Goal: Information Seeking & Learning: Find specific fact

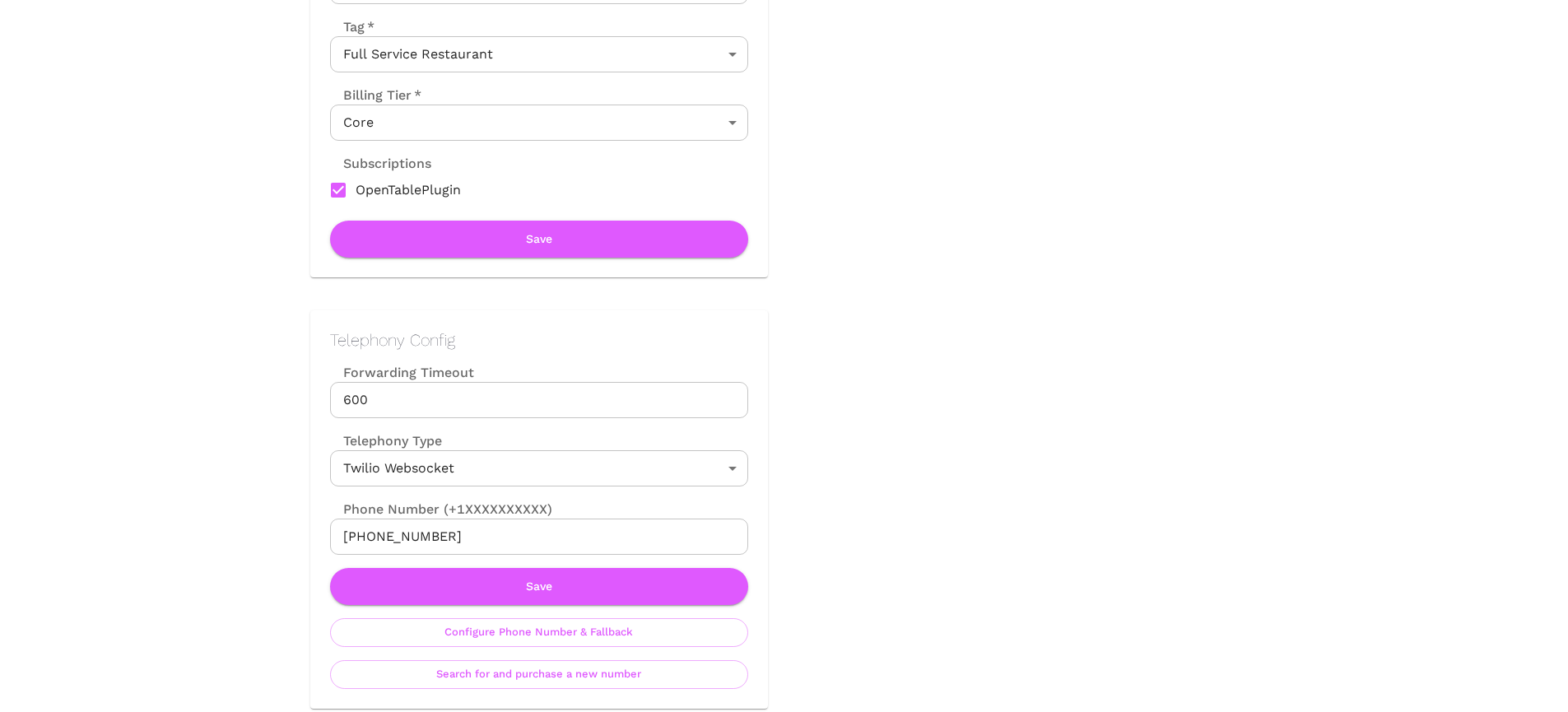
scroll to position [459, 0]
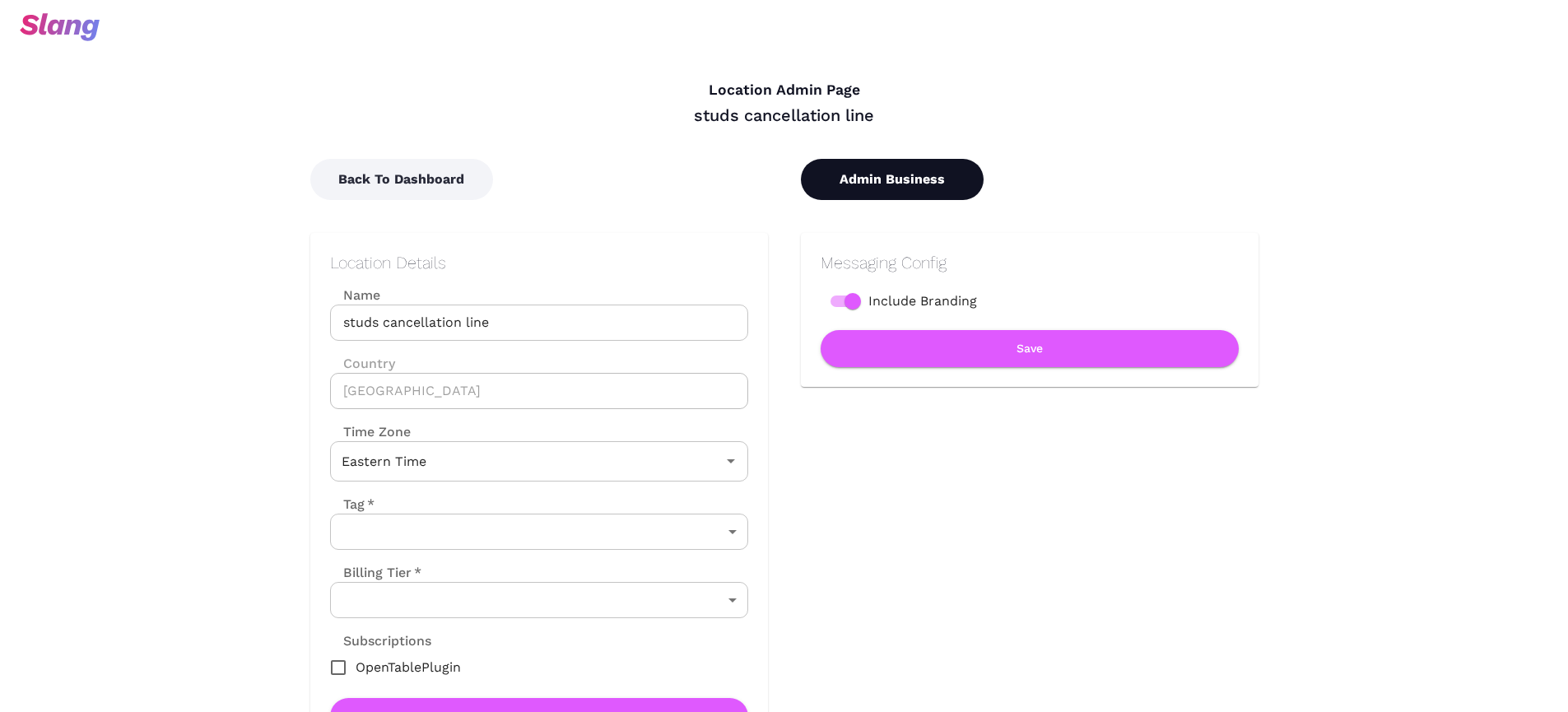
click at [882, 191] on button "Admin Business" at bounding box center [893, 180] width 183 height 41
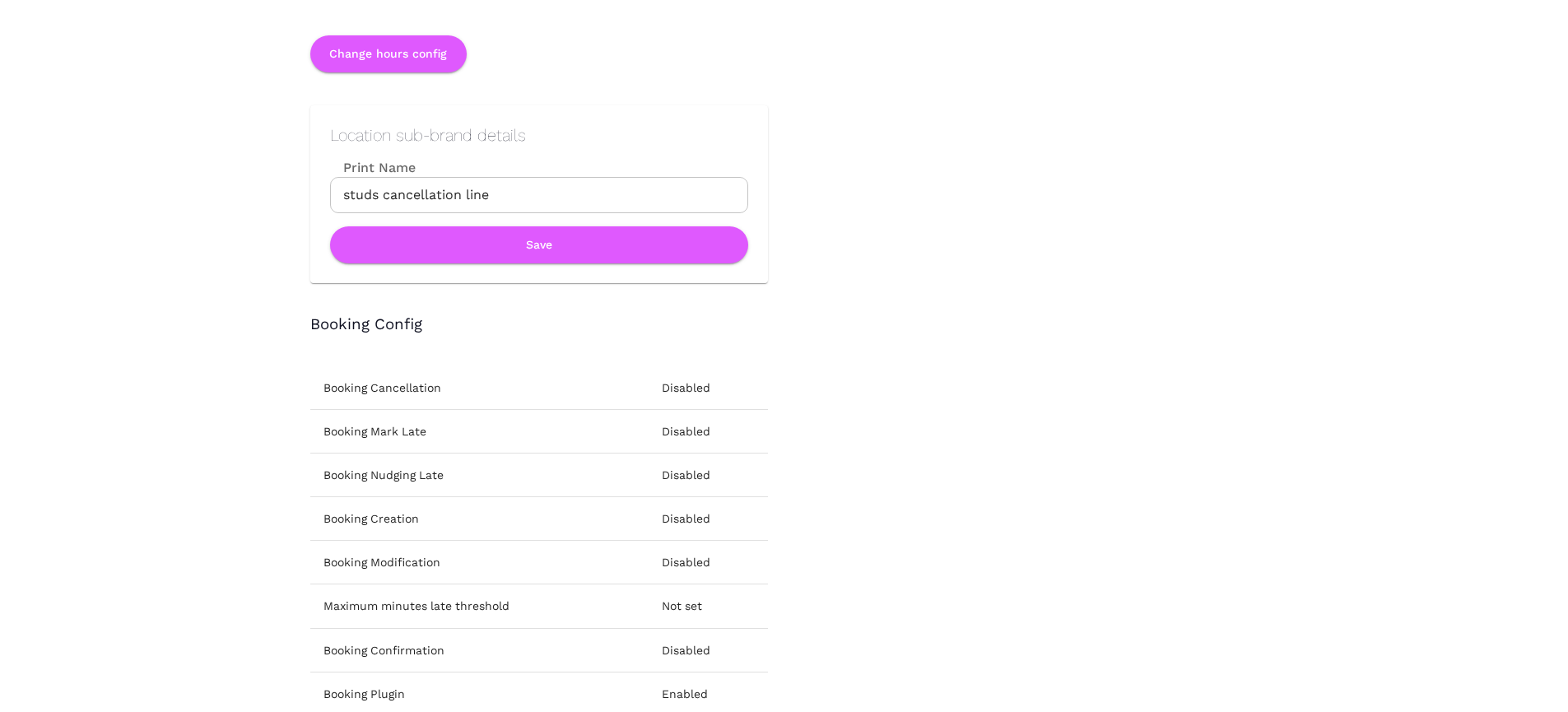
scroll to position [1908, 0]
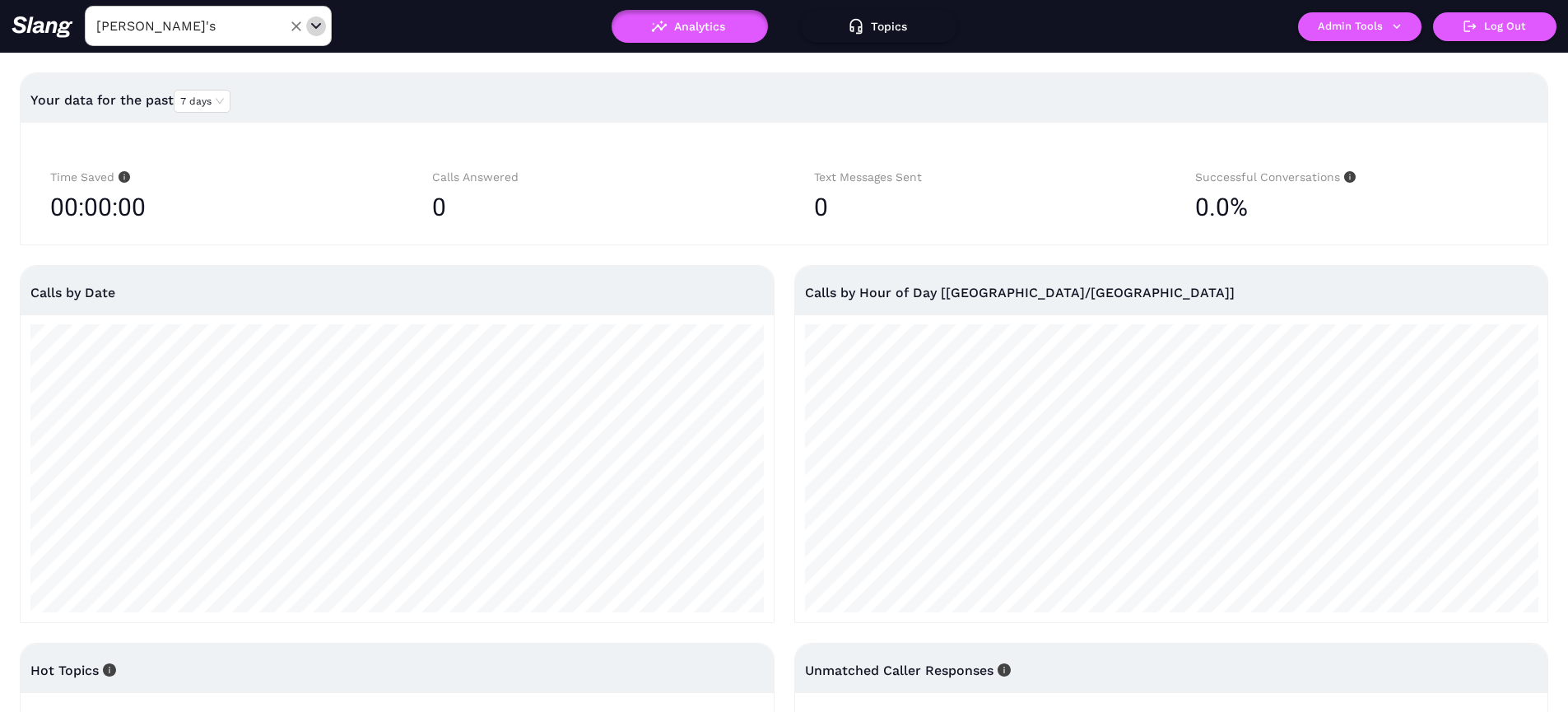
click at [319, 19] on div "Open" at bounding box center [316, 26] width 17 height 17
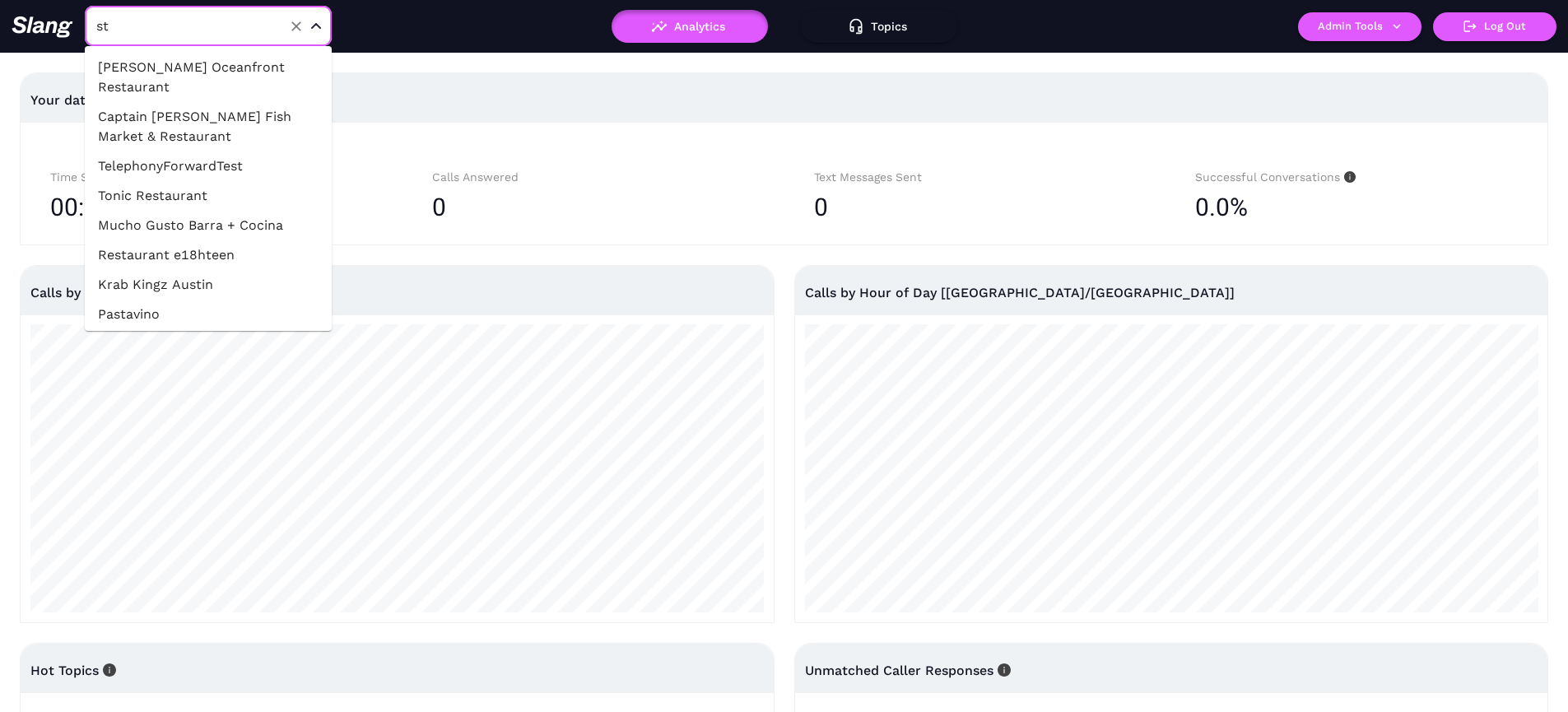
type input "s"
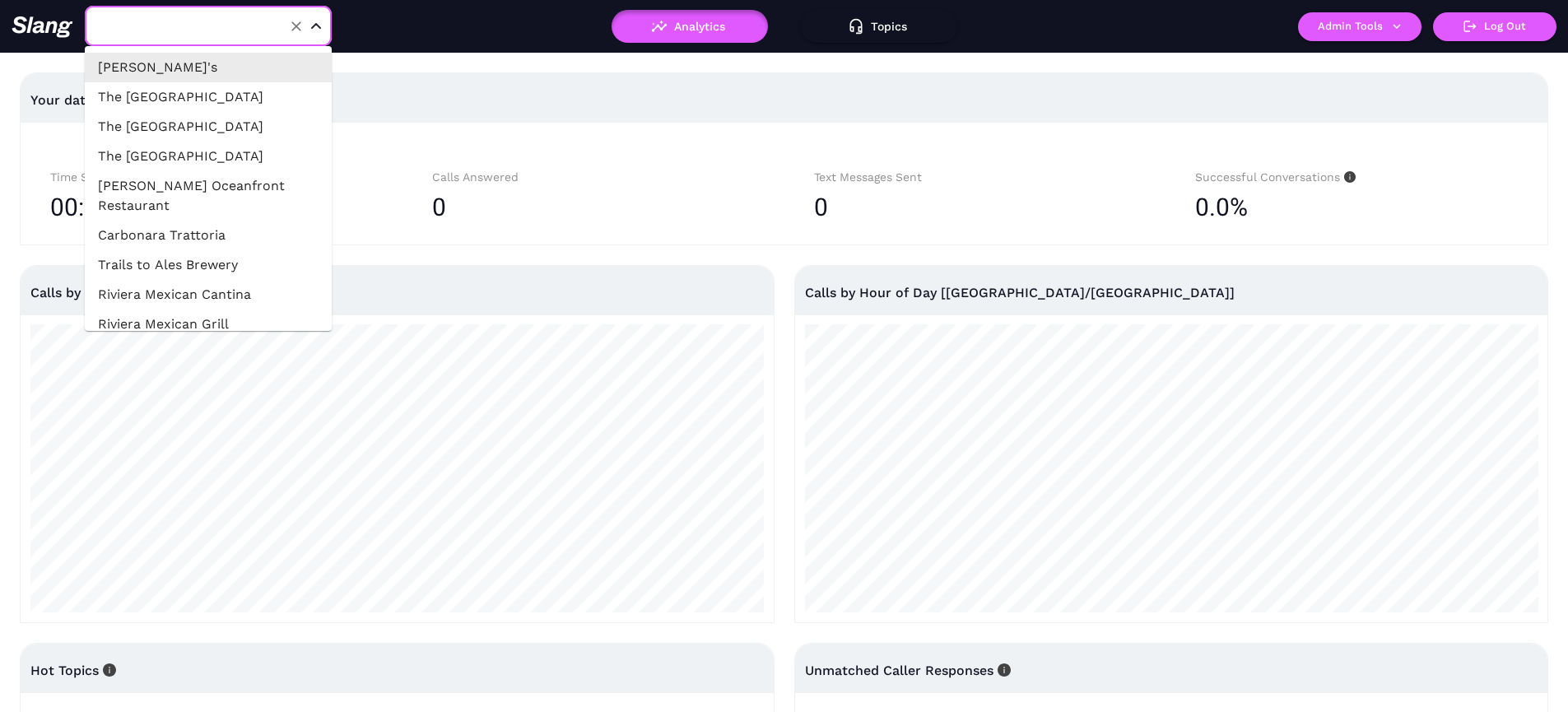
type input "[PERSON_NAME]'s"
click at [408, 57] on div "Your data for the past 7 days Time Saved 00:00:00 Calls Answered 0 Text Message…" at bounding box center [784, 407] width 1568 height 710
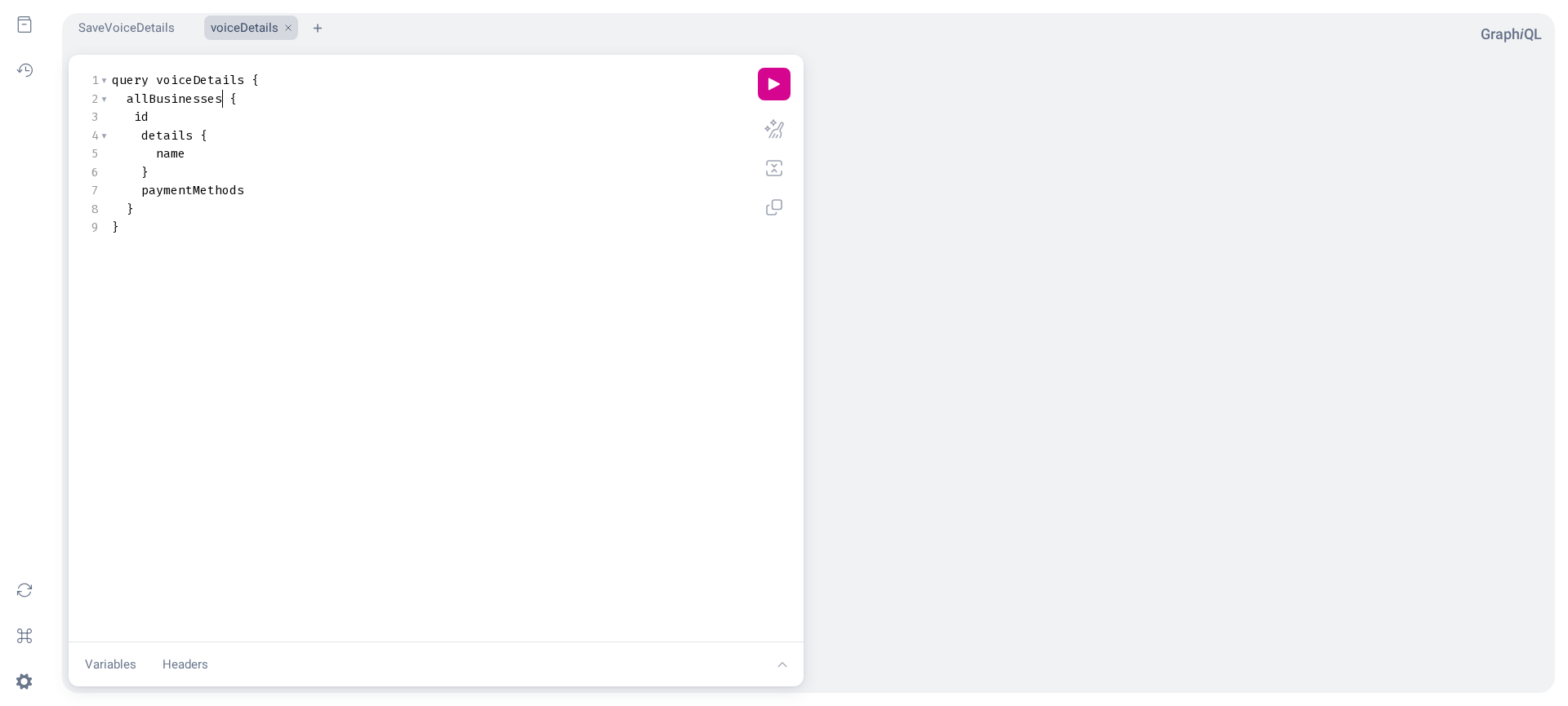
scroll to position [1, 0]
click at [223, 103] on span "Query Editor" at bounding box center [226, 98] width 8 height 16
click at [203, 186] on span "paymentMethods" at bounding box center [193, 190] width 103 height 16
type textarea "paymentMethods"
click at [203, 186] on span "paymentMethods" at bounding box center [193, 190] width 103 height 16
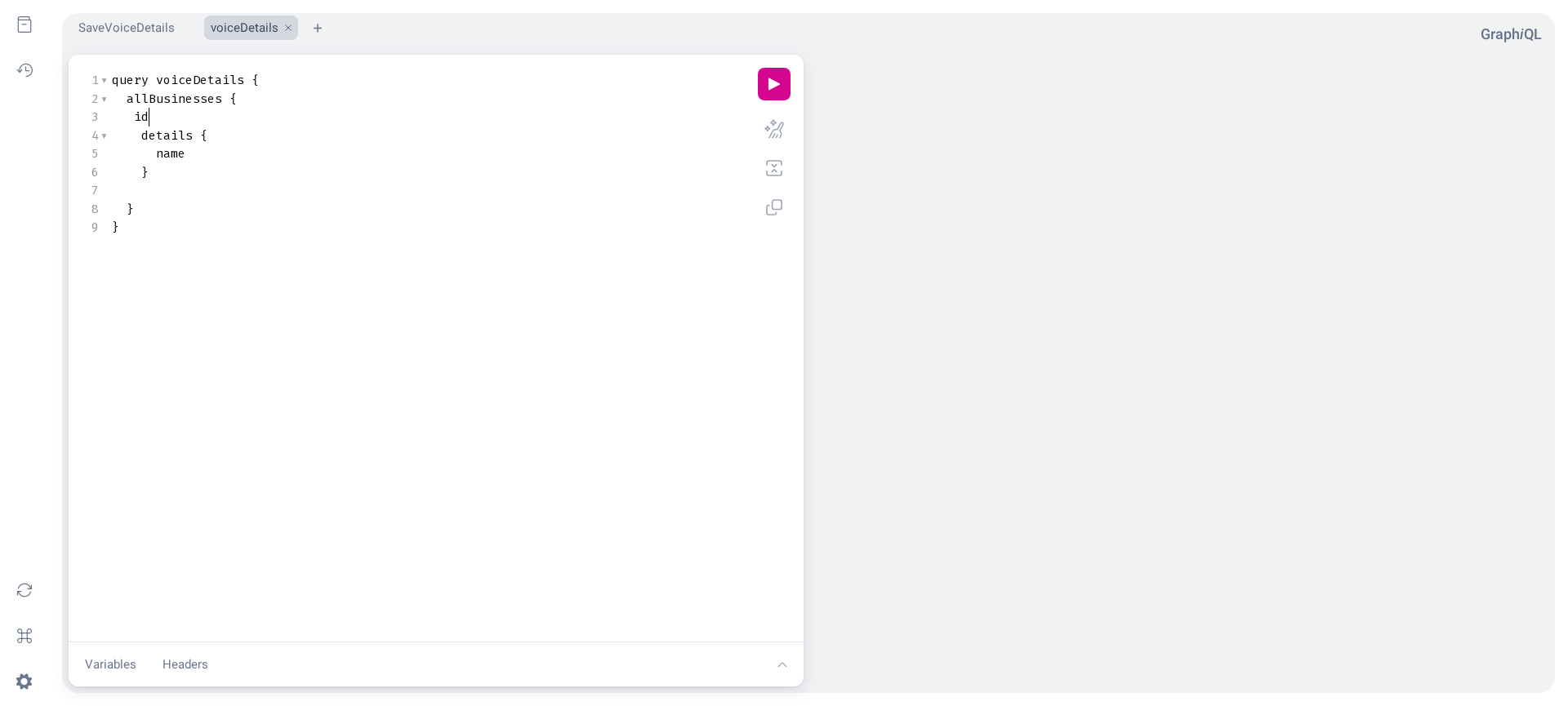
click at [206, 110] on pre "id" at bounding box center [433, 117] width 649 height 18
type textarea "lo"
type textarea "p"
type textarea "o"
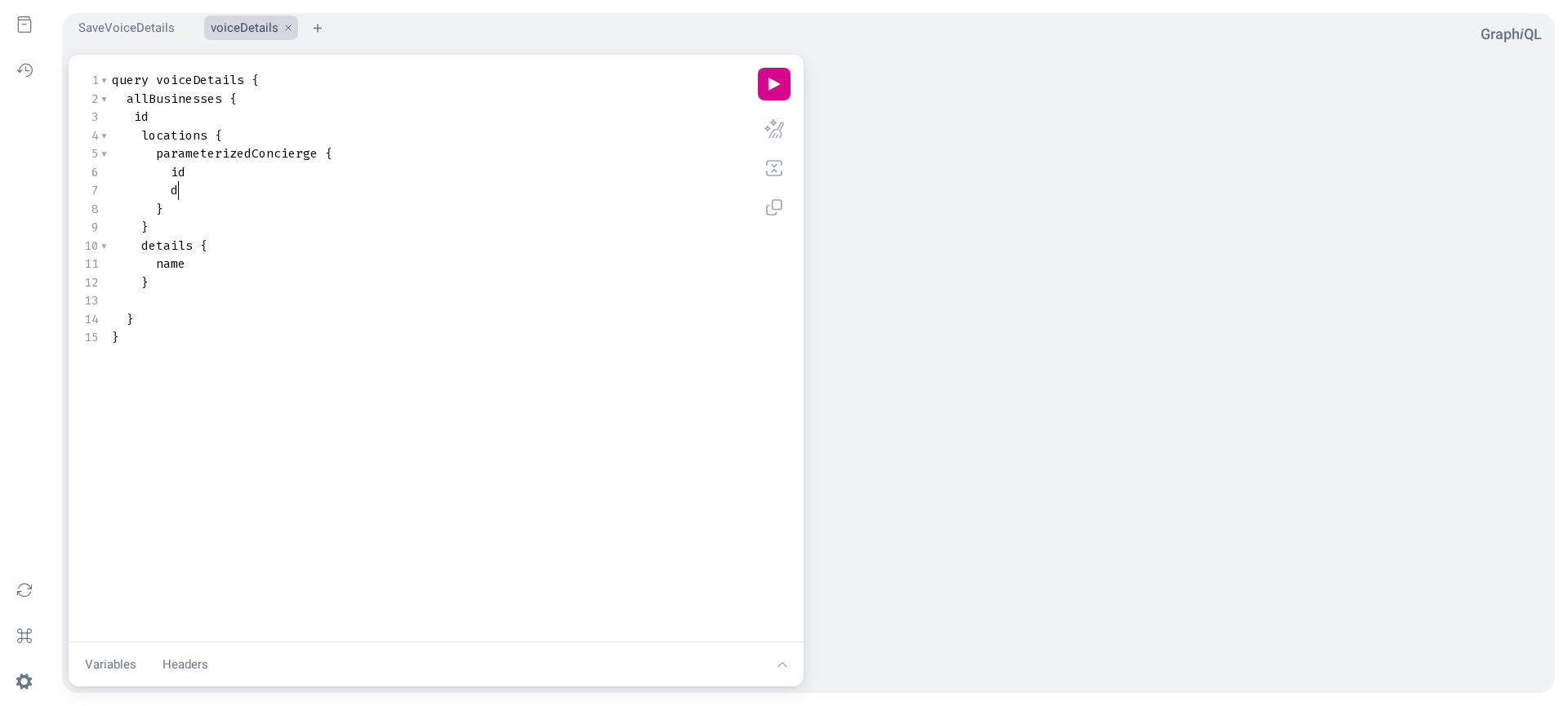
type textarea "de"
click at [191, 190] on span "details" at bounding box center [196, 190] width 51 height 16
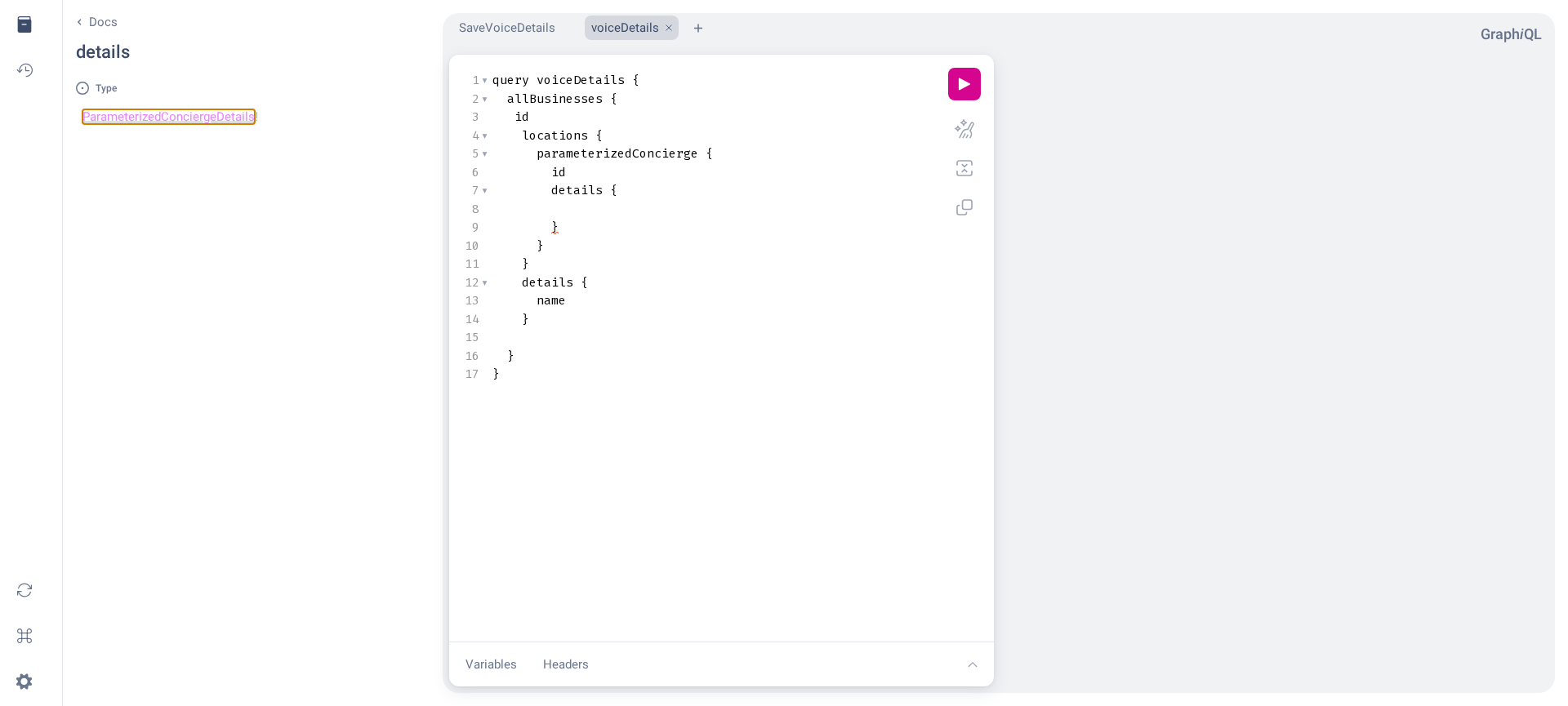
click at [178, 111] on link "ParameterizedConciergeDetails" at bounding box center [169, 117] width 173 height 14
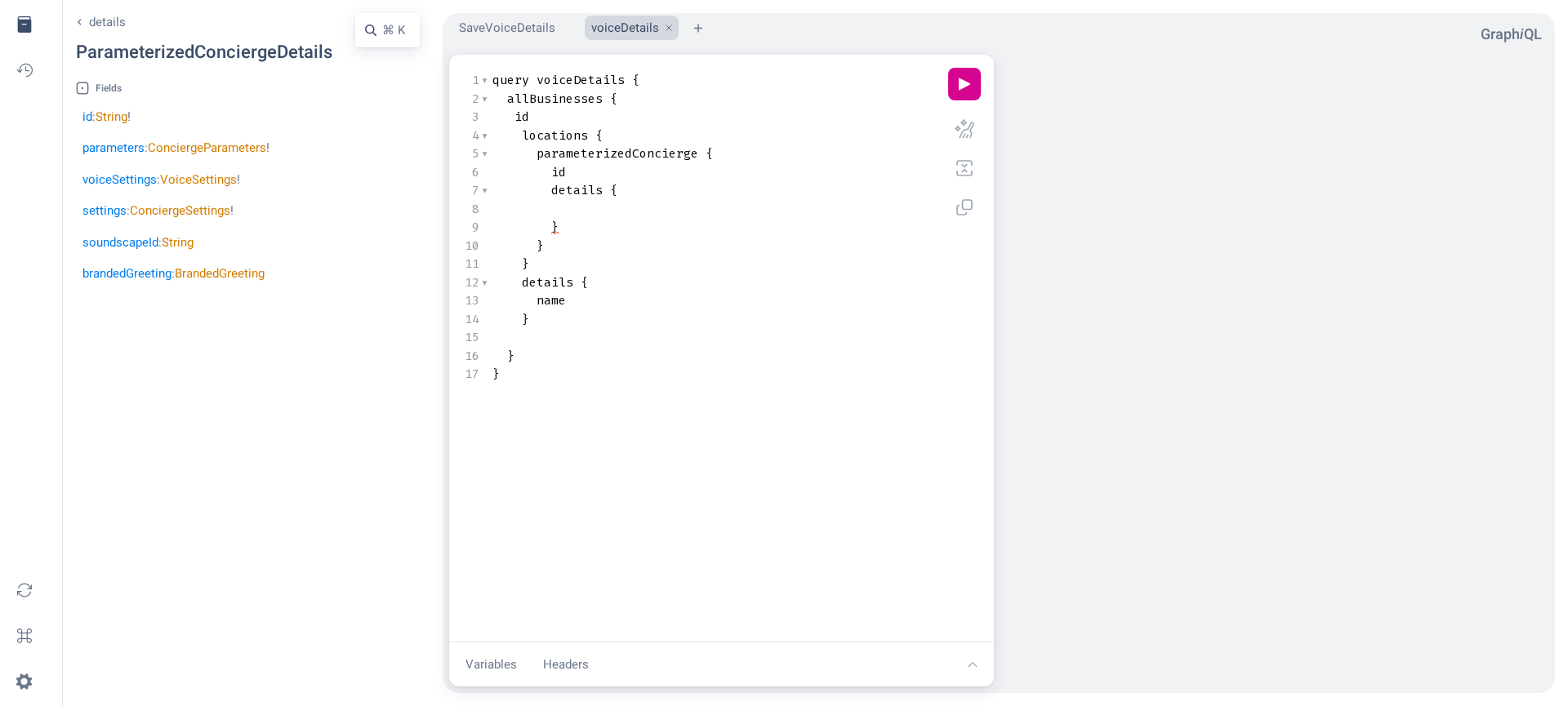
scroll to position [0, 0]
click at [678, 206] on pre "Query Editor" at bounding box center [718, 209] width 458 height 18
type textarea "details { }"
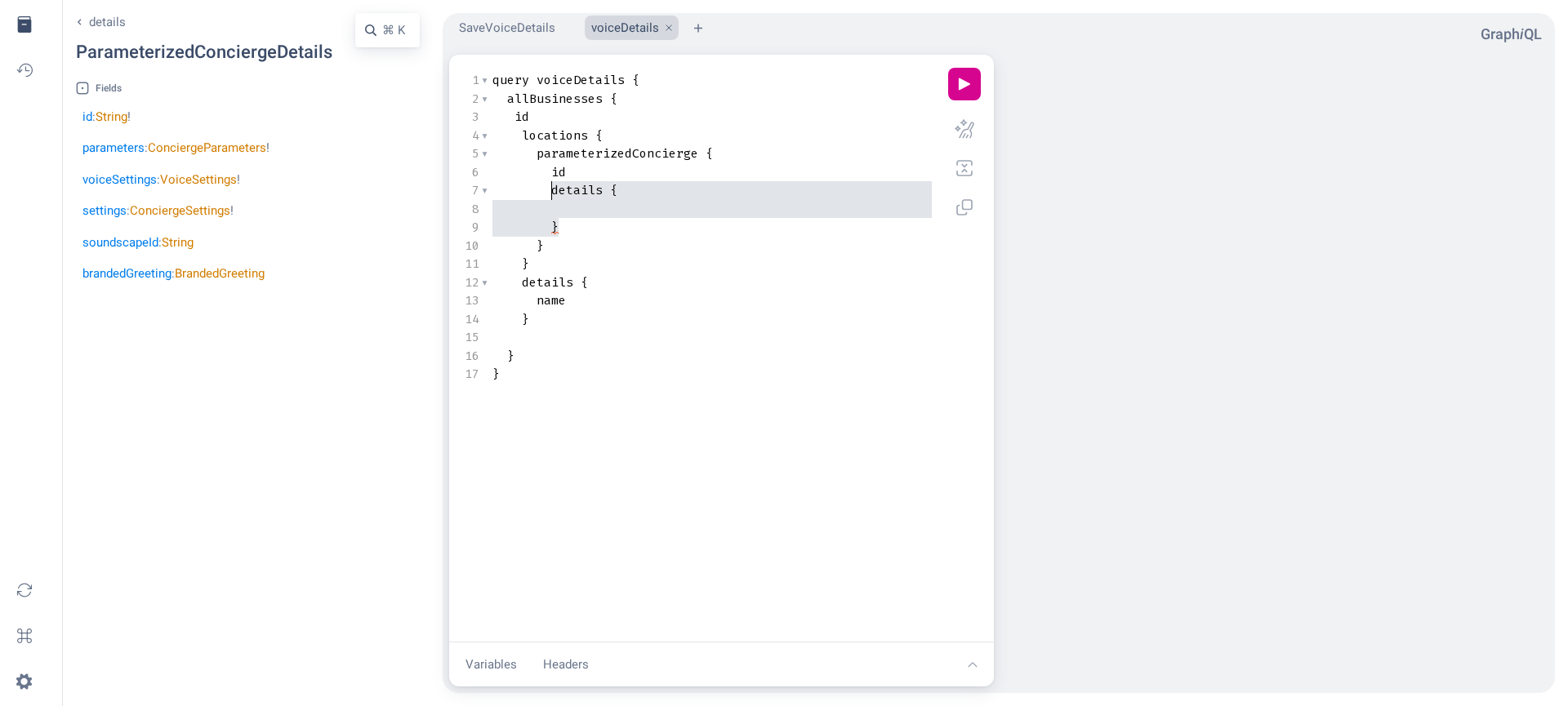
drag, startPoint x: 569, startPoint y: 232, endPoint x: 550, endPoint y: 187, distance: 48.8
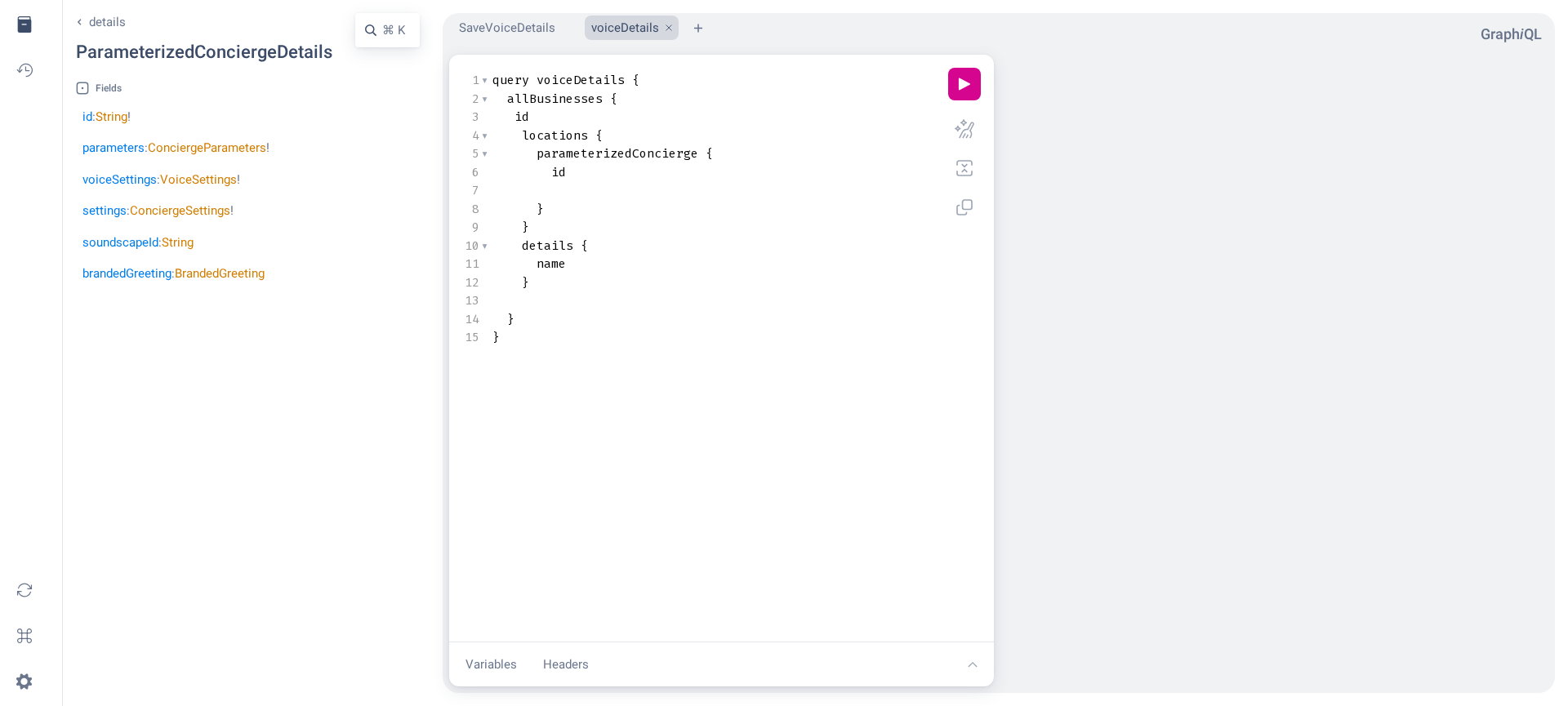
click at [593, 161] on span "parameterizedConcierge" at bounding box center [618, 153] width 162 height 16
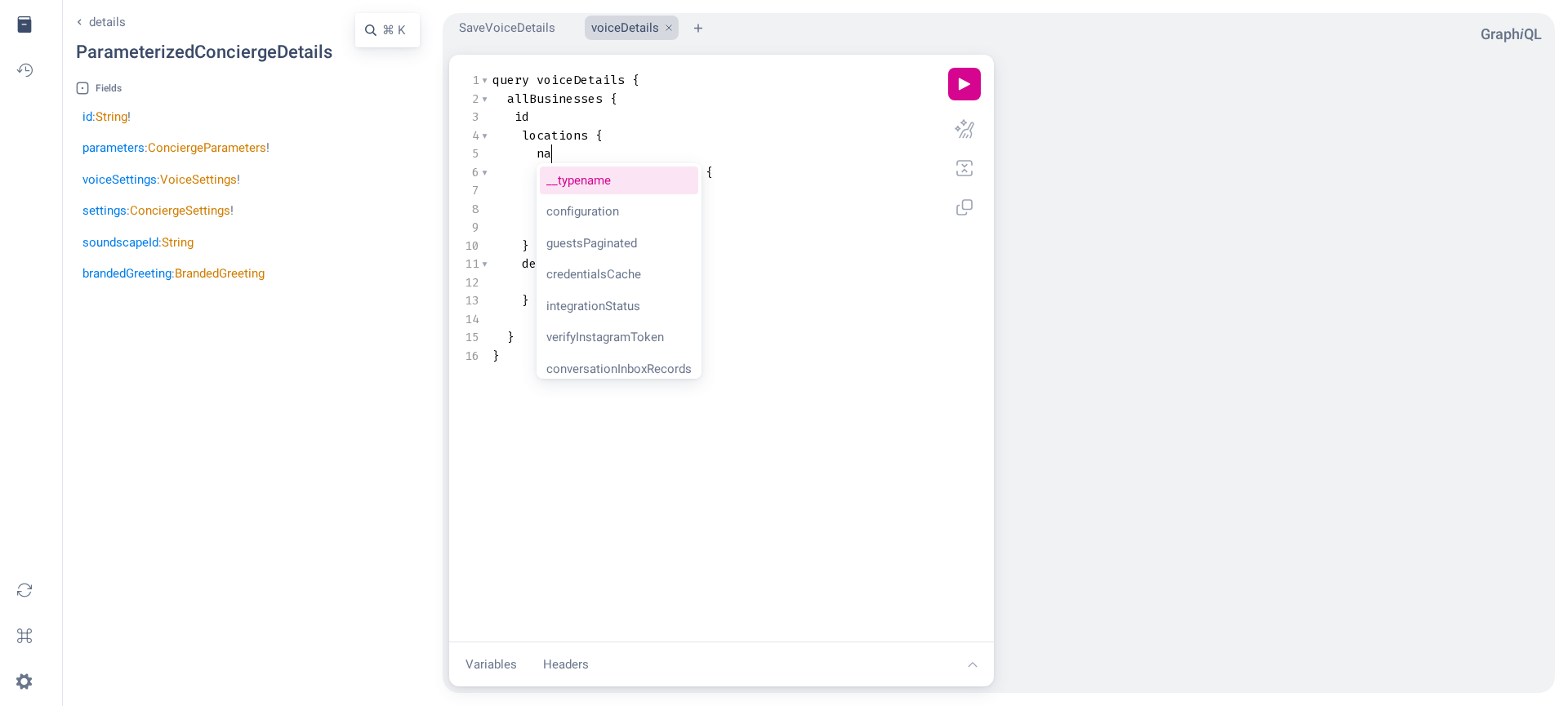
scroll to position [0, 13]
type textarea "nam"
type textarea "subbram"
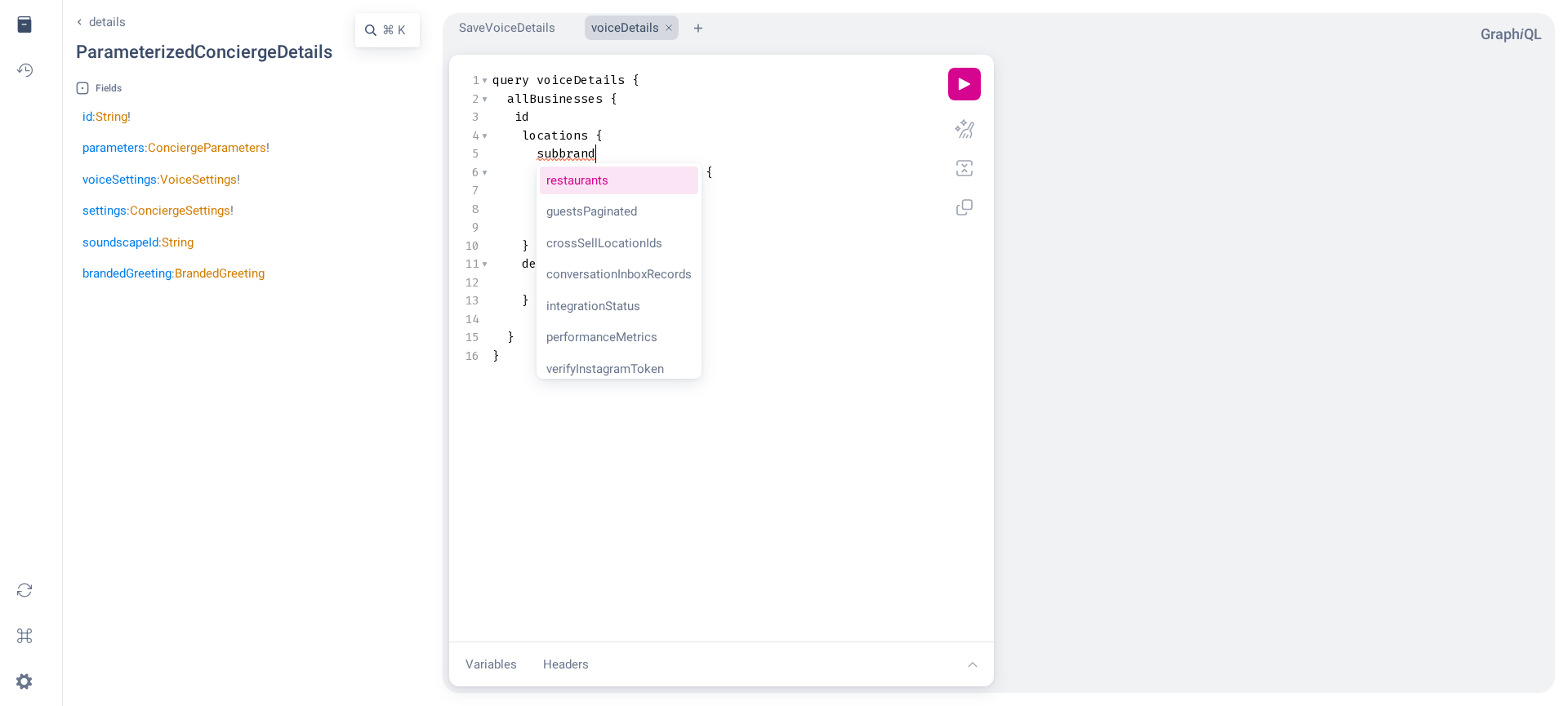
type textarea "subbrand"
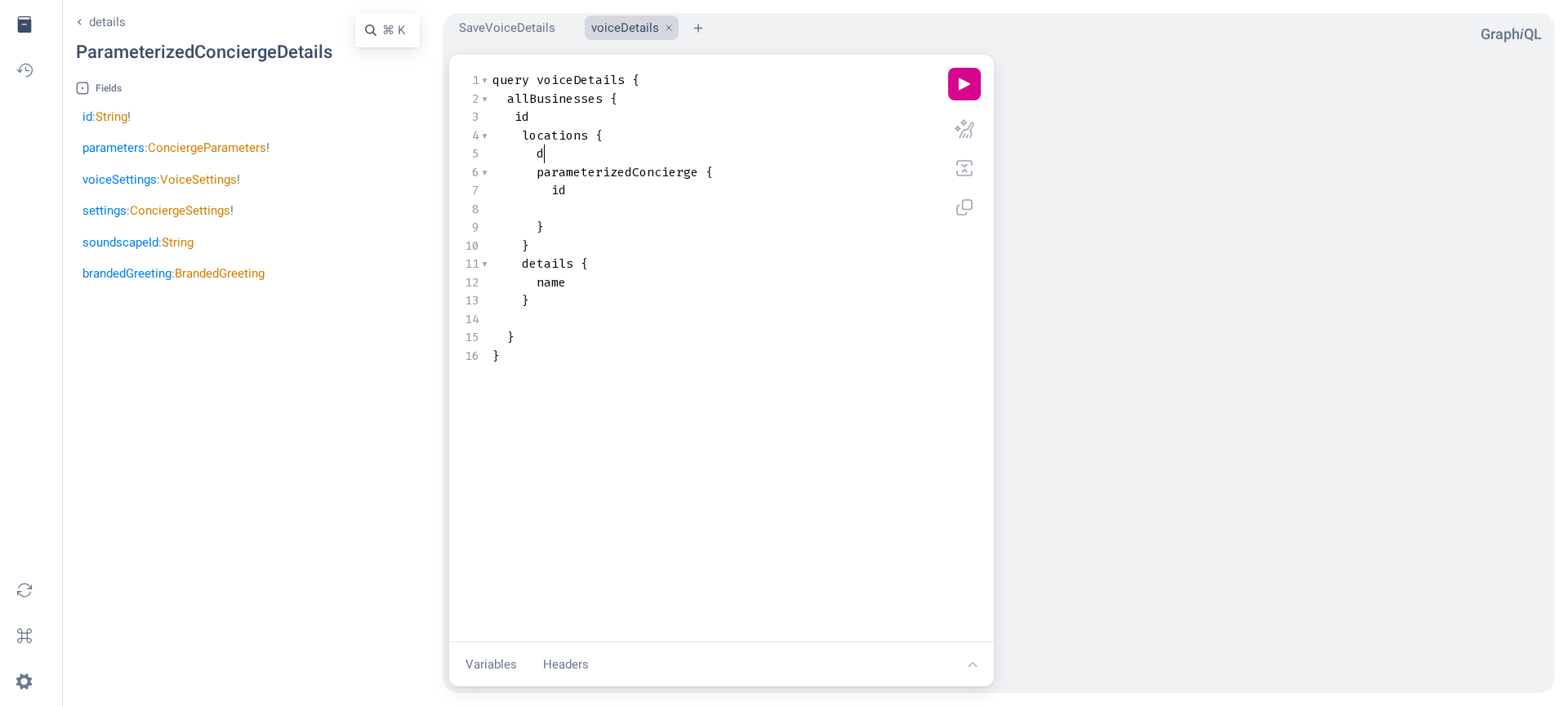
type textarea "de"
type textarea "na"
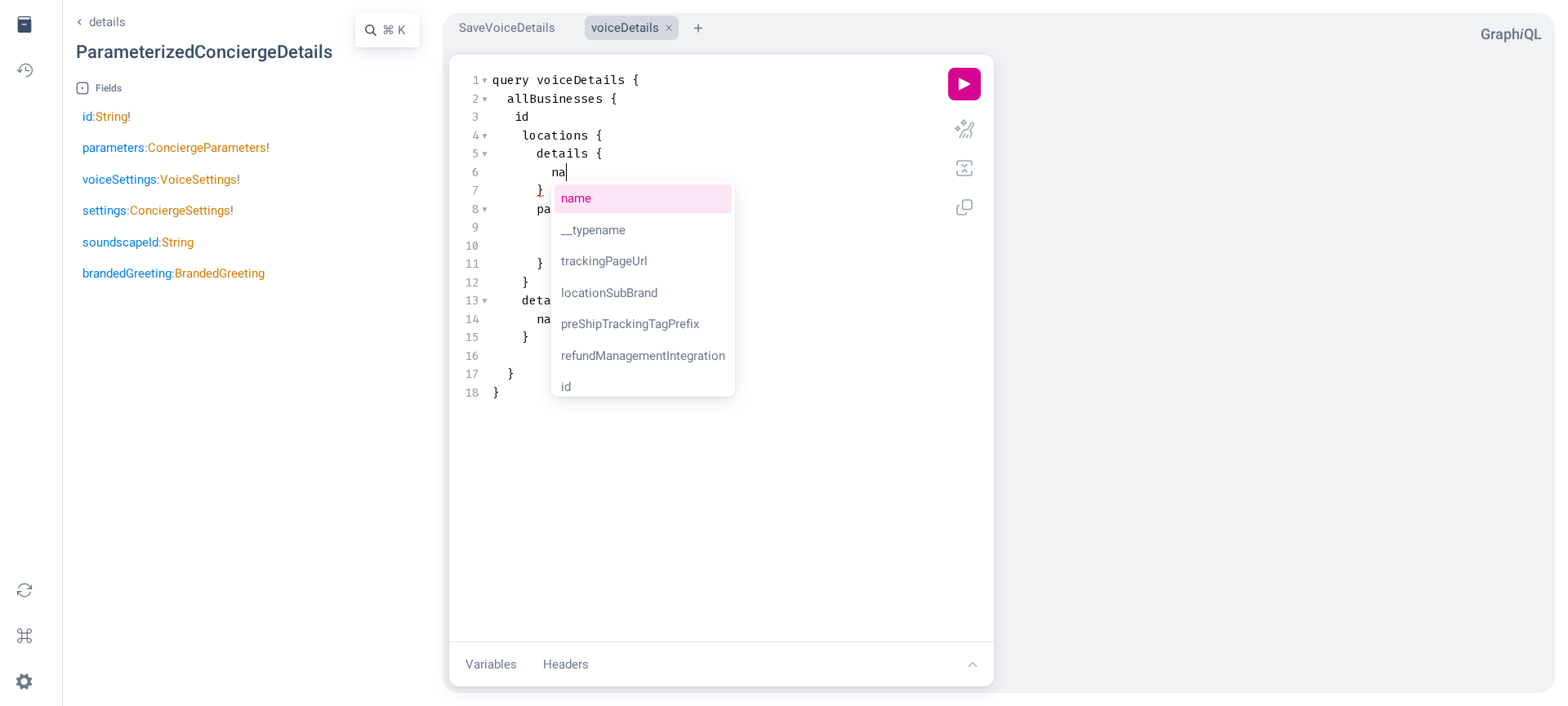
scroll to position [0, 13]
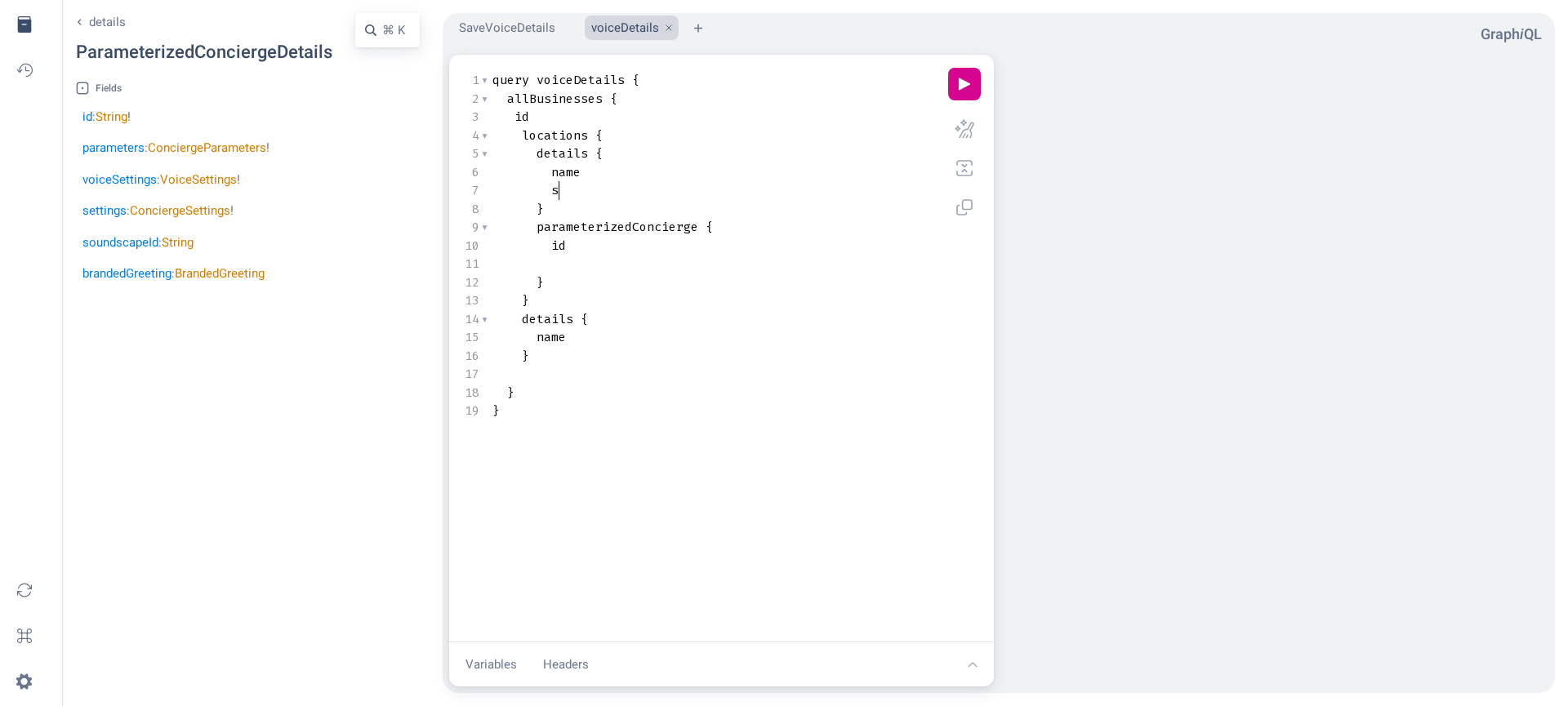
type textarea "sub"
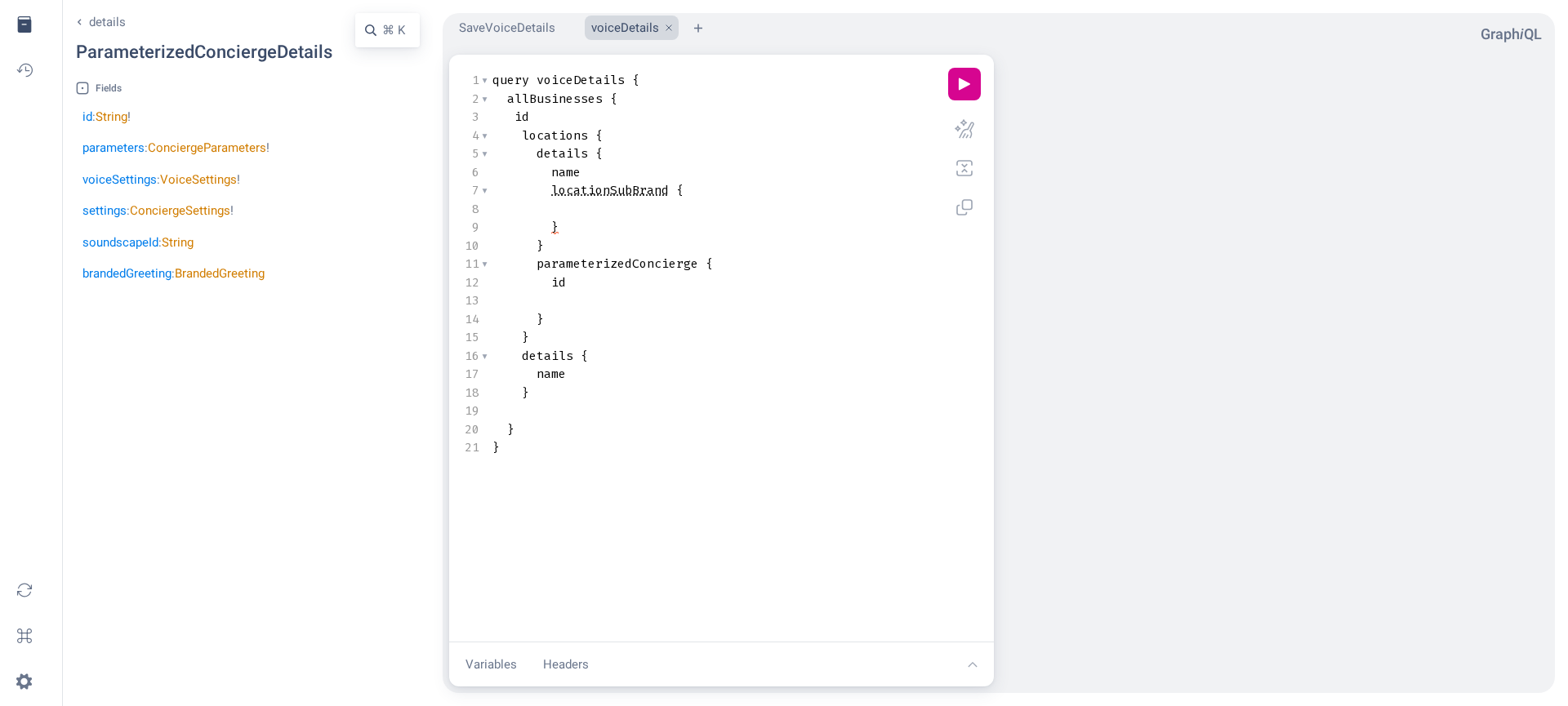
click at [617, 187] on span "locationSubBrand" at bounding box center [610, 190] width 118 height 16
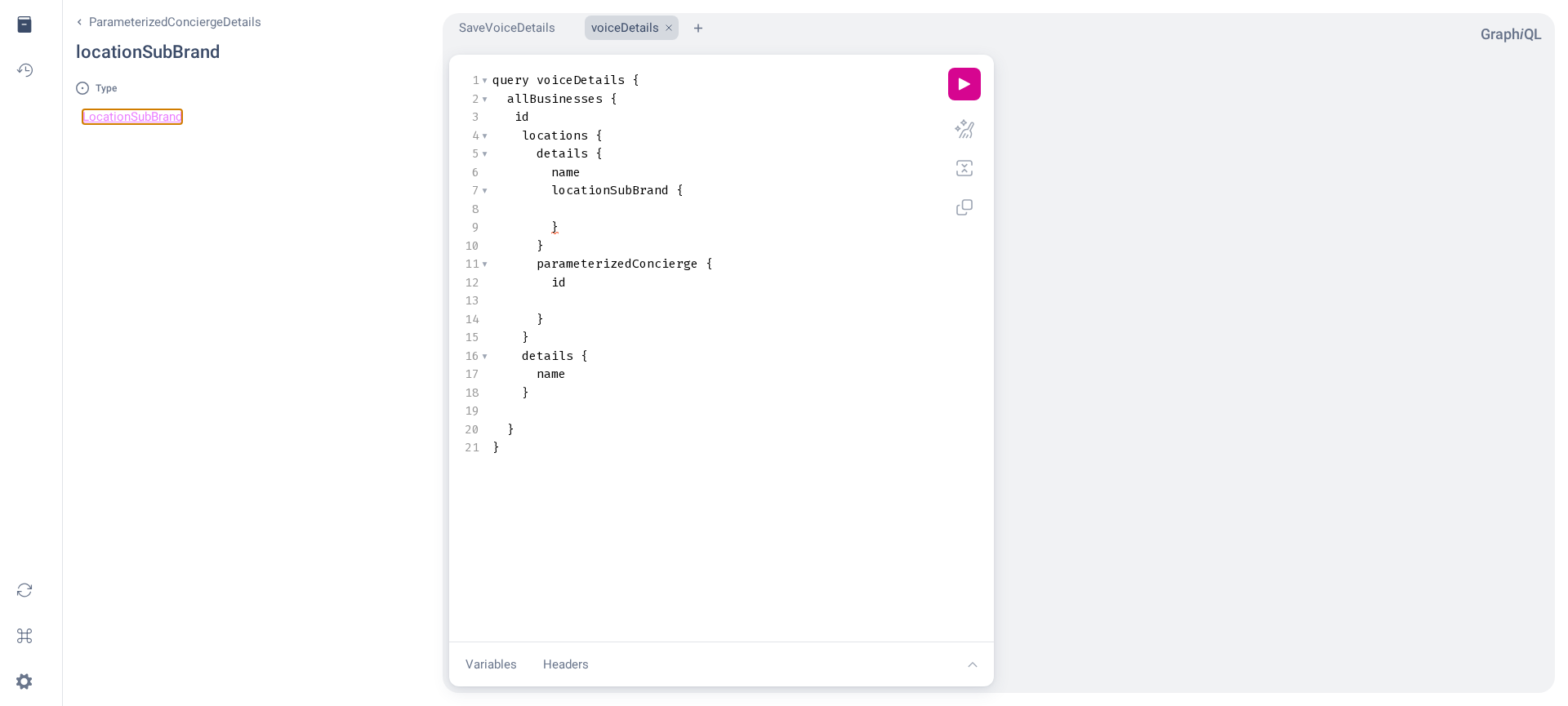
click at [141, 111] on link "LocationSubBrand" at bounding box center [132, 117] width 99 height 14
click at [590, 203] on pre "Query Editor" at bounding box center [718, 209] width 458 height 18
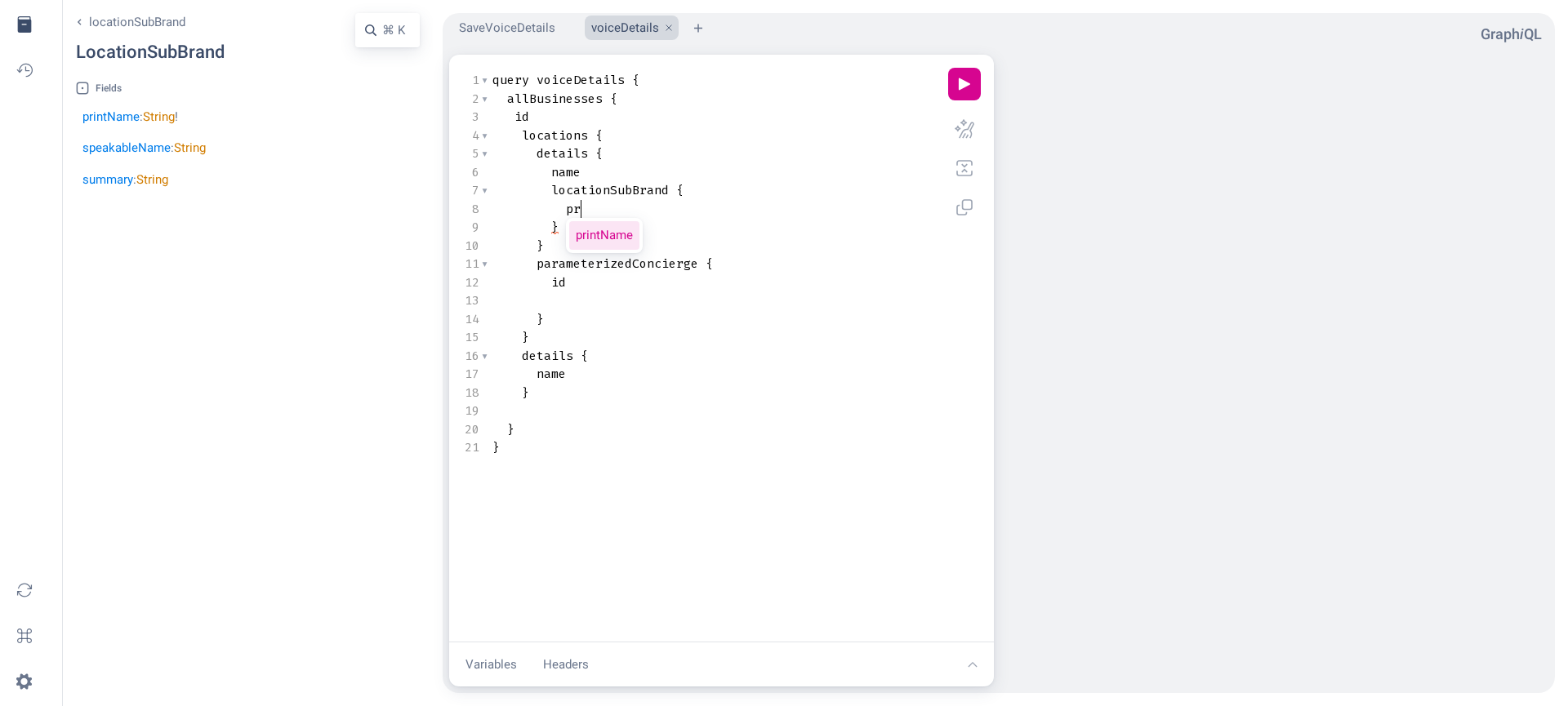
type textarea "prin"
type textarea "sp"
click at [608, 385] on pre "name" at bounding box center [718, 392] width 458 height 18
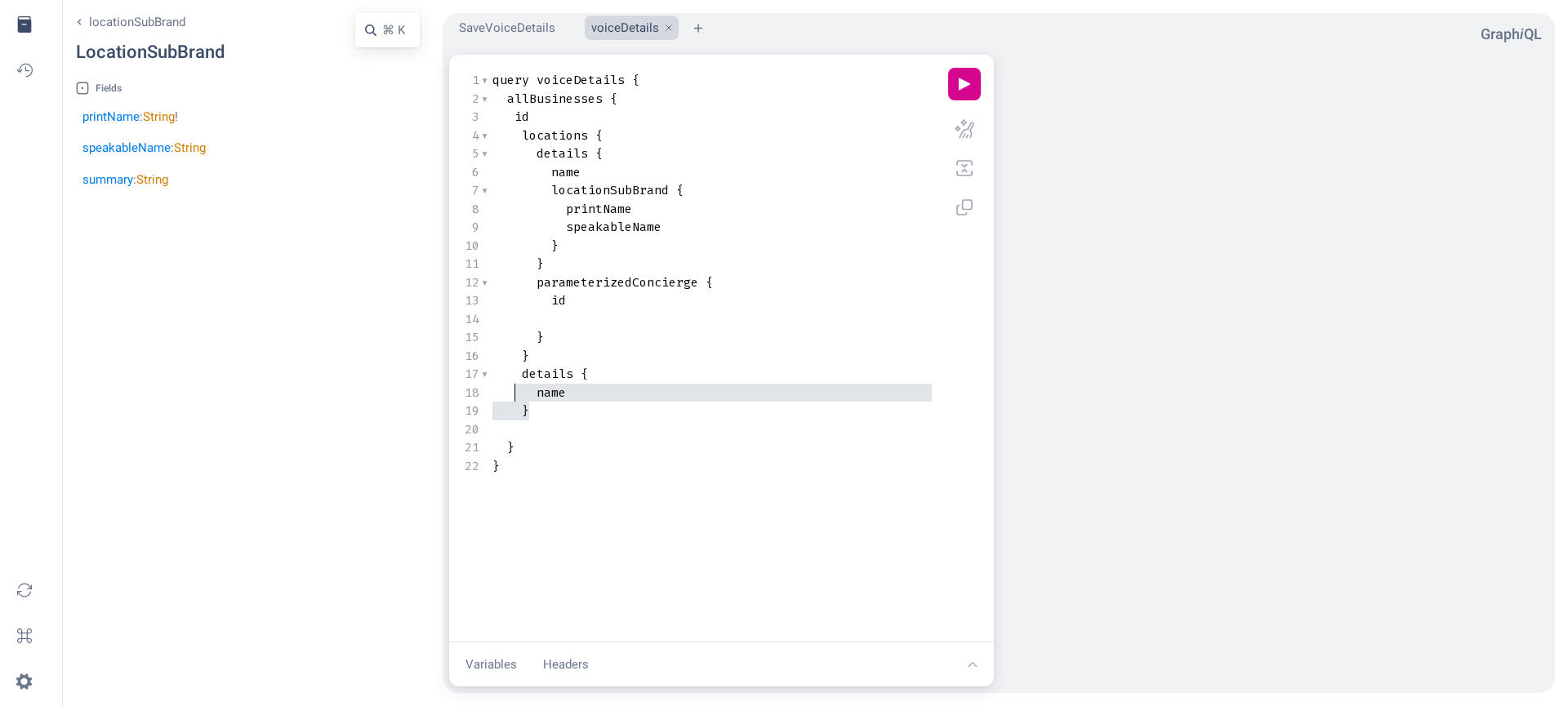
type textarea "details { name }"
drag, startPoint x: 554, startPoint y: 410, endPoint x: 482, endPoint y: 372, distance: 81.4
click at [971, 83] on button "play icon" at bounding box center [965, 84] width 33 height 33
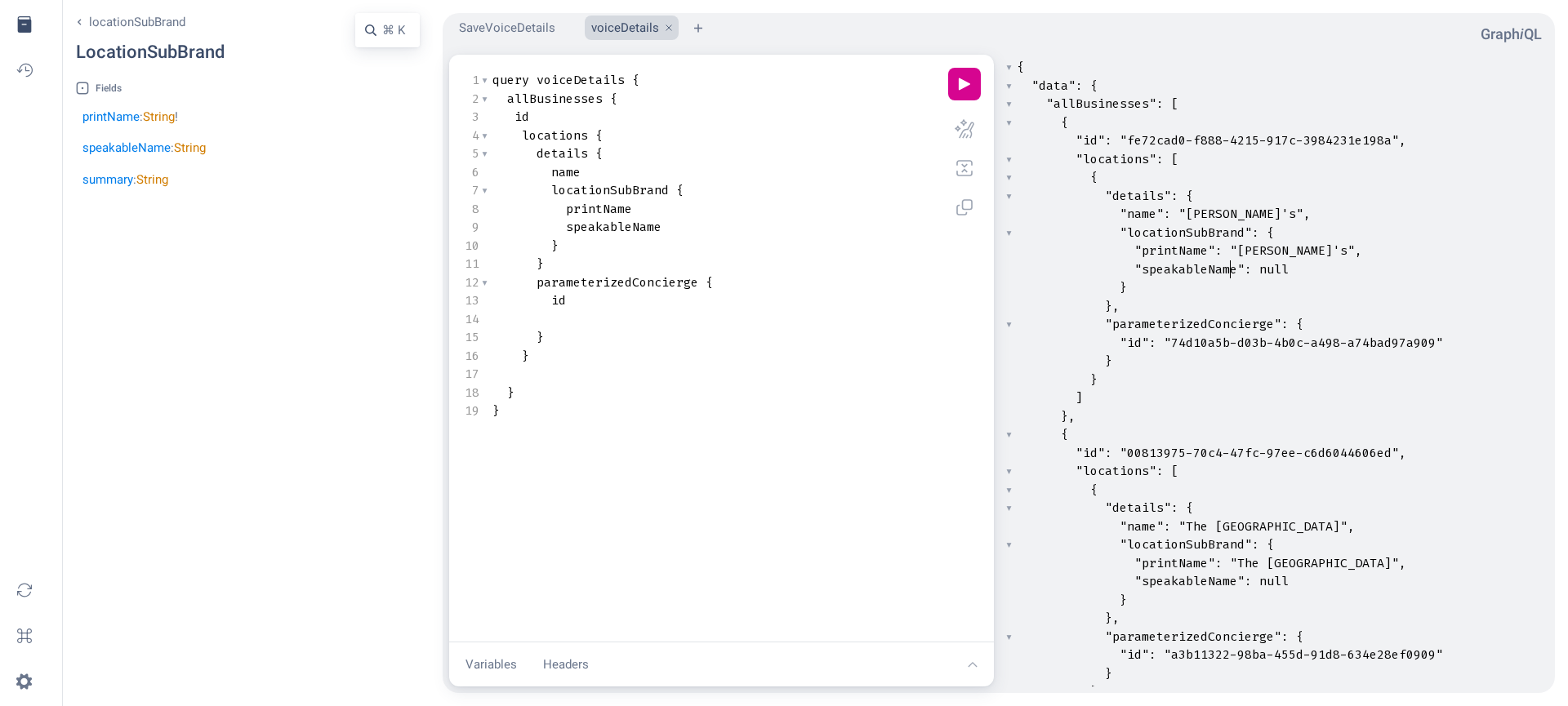
click at [1228, 271] on span ""speakableName"" at bounding box center [1189, 269] width 110 height 16
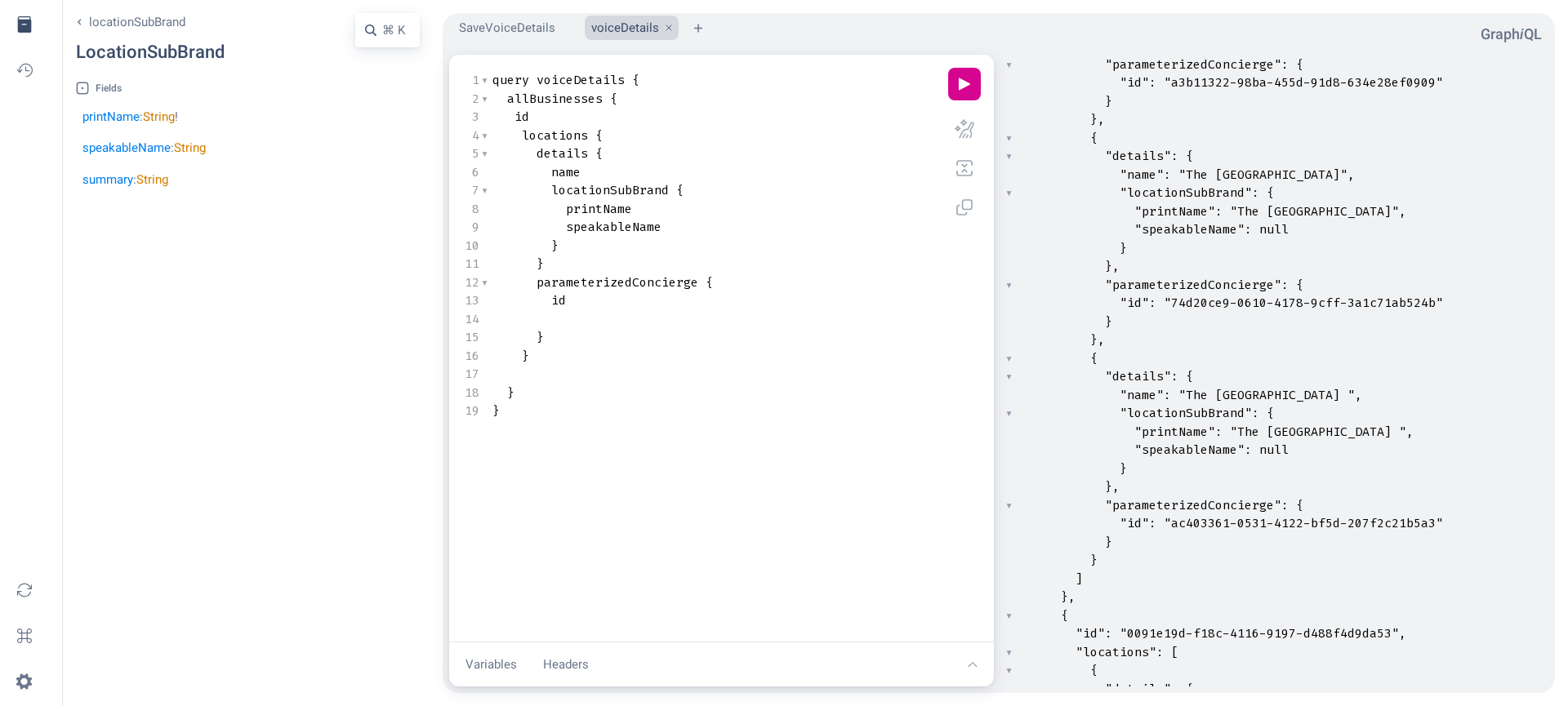
scroll to position [573, 0]
click at [1208, 257] on pre "}," at bounding box center [1281, 265] width 535 height 18
click at [1092, 68] on input ""id": null" at bounding box center [1133, 69] width 131 height 27
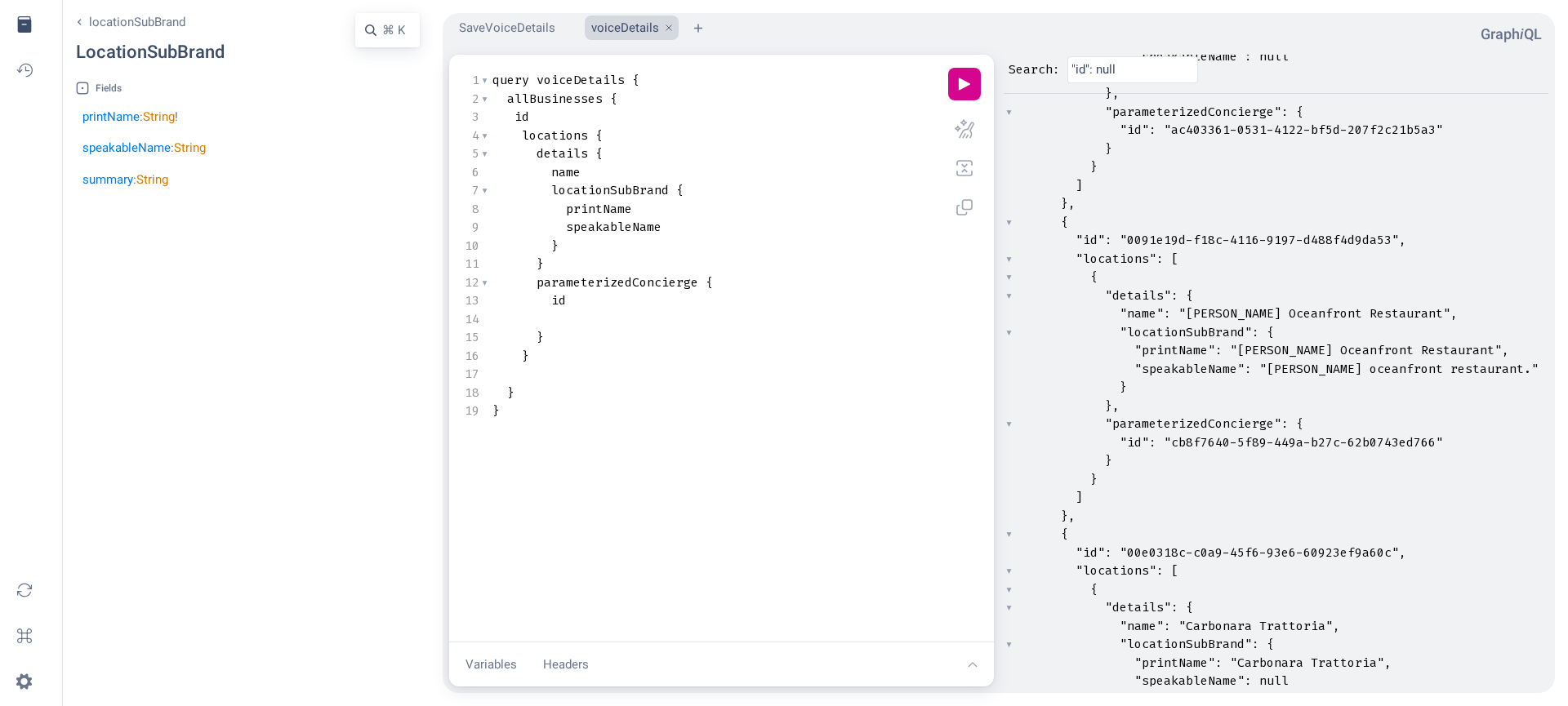
scroll to position [966, 0]
click at [1141, 71] on input ""id": null" at bounding box center [1133, 69] width 131 height 27
type input "studs"
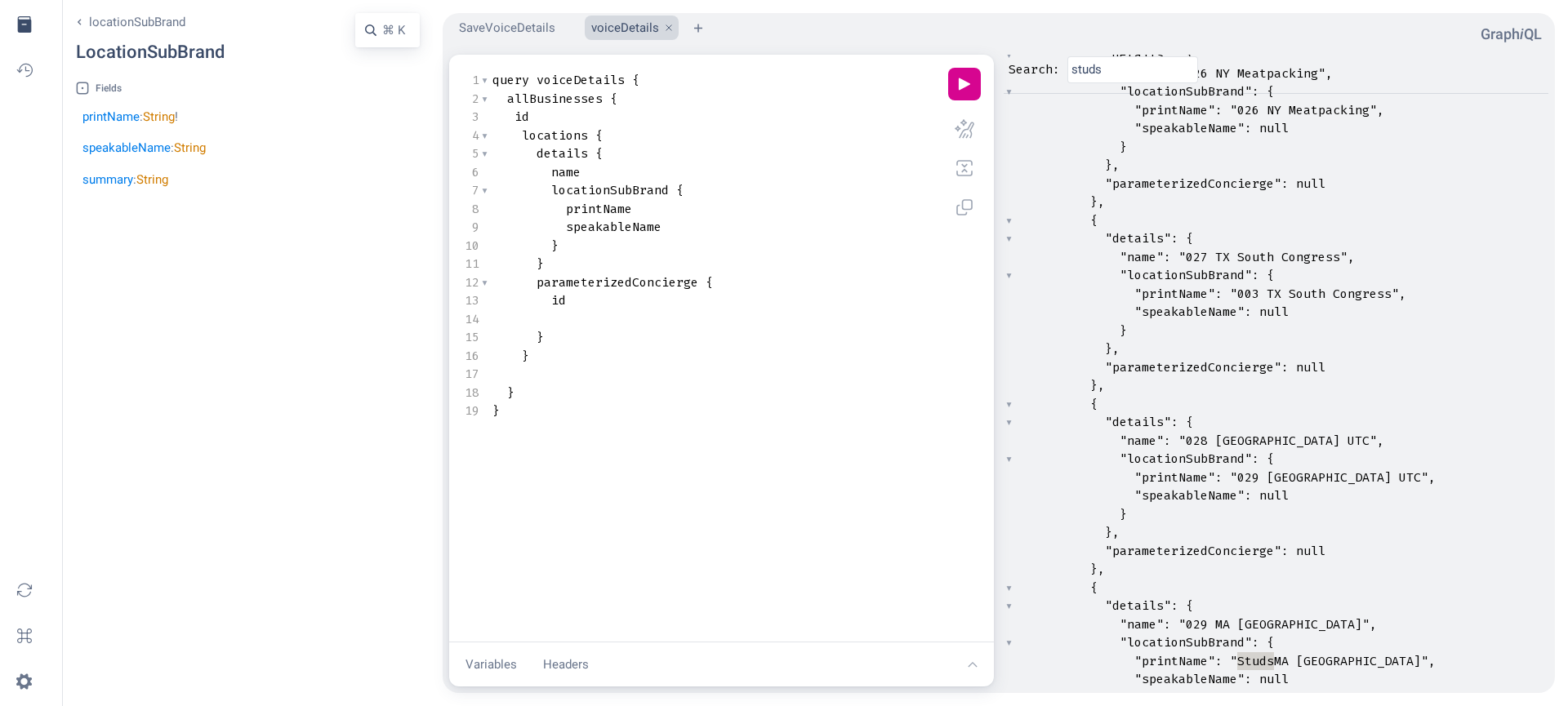
scroll to position [0, 0]
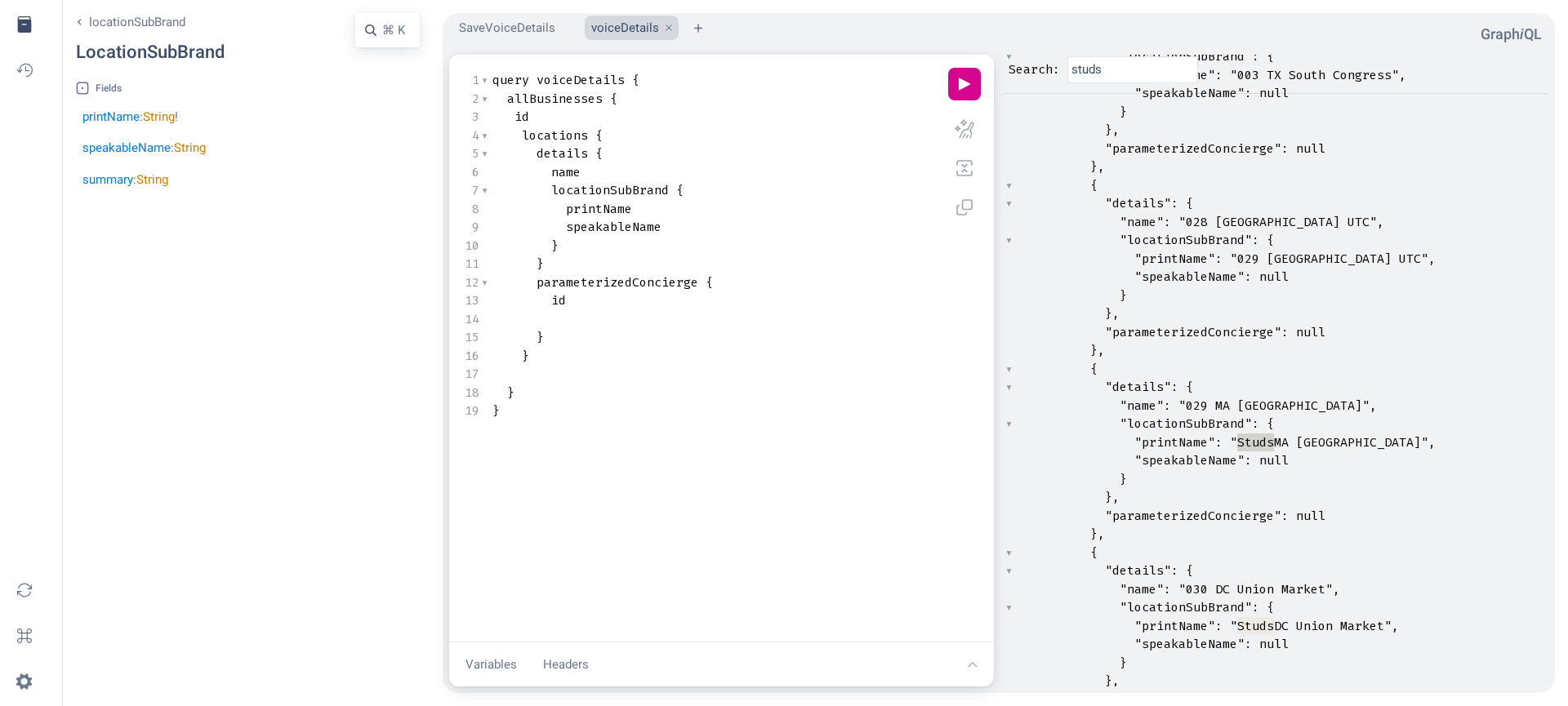
type textarea "Studs"
click at [731, 177] on pre "name" at bounding box center [718, 171] width 458 height 18
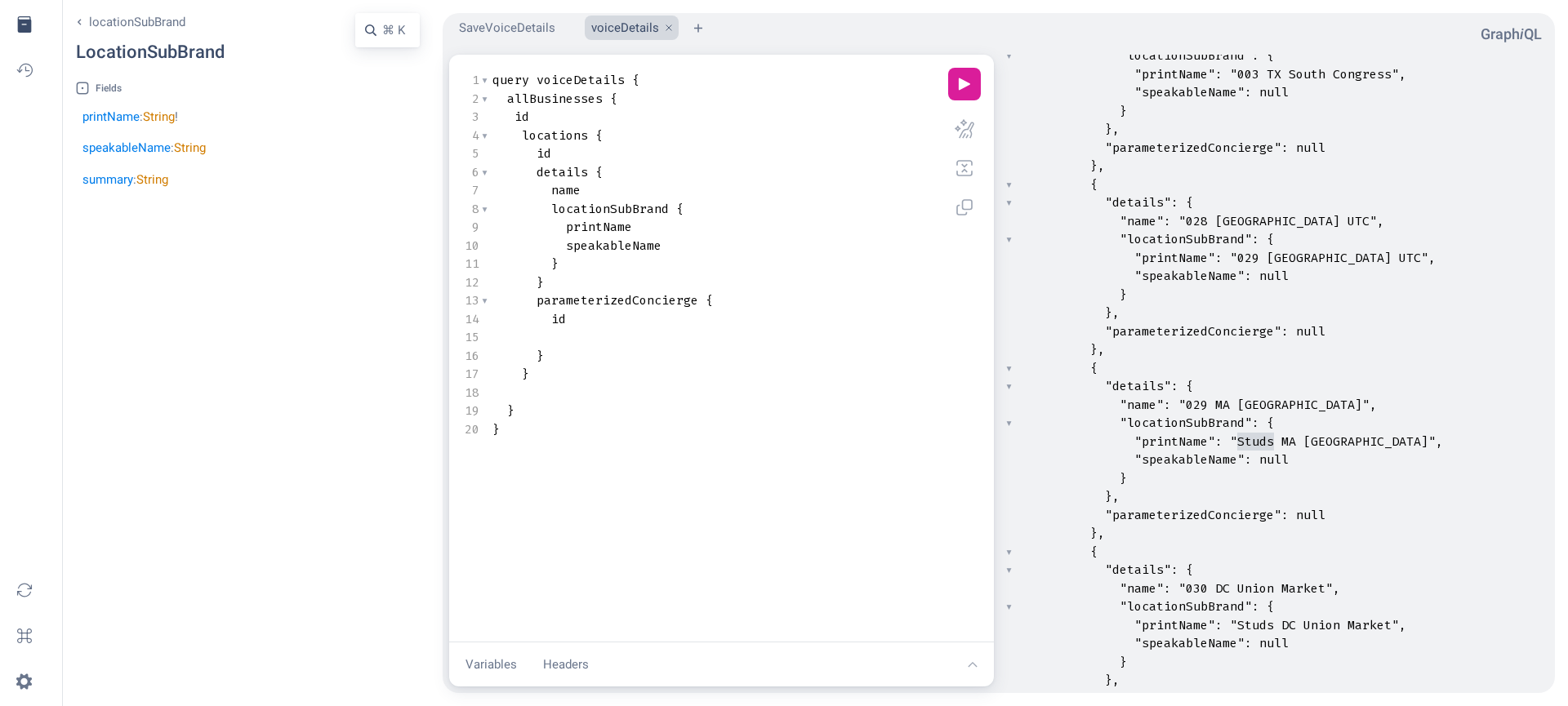
type textarea "id"
click at [965, 85] on button "play icon" at bounding box center [965, 84] width 33 height 33
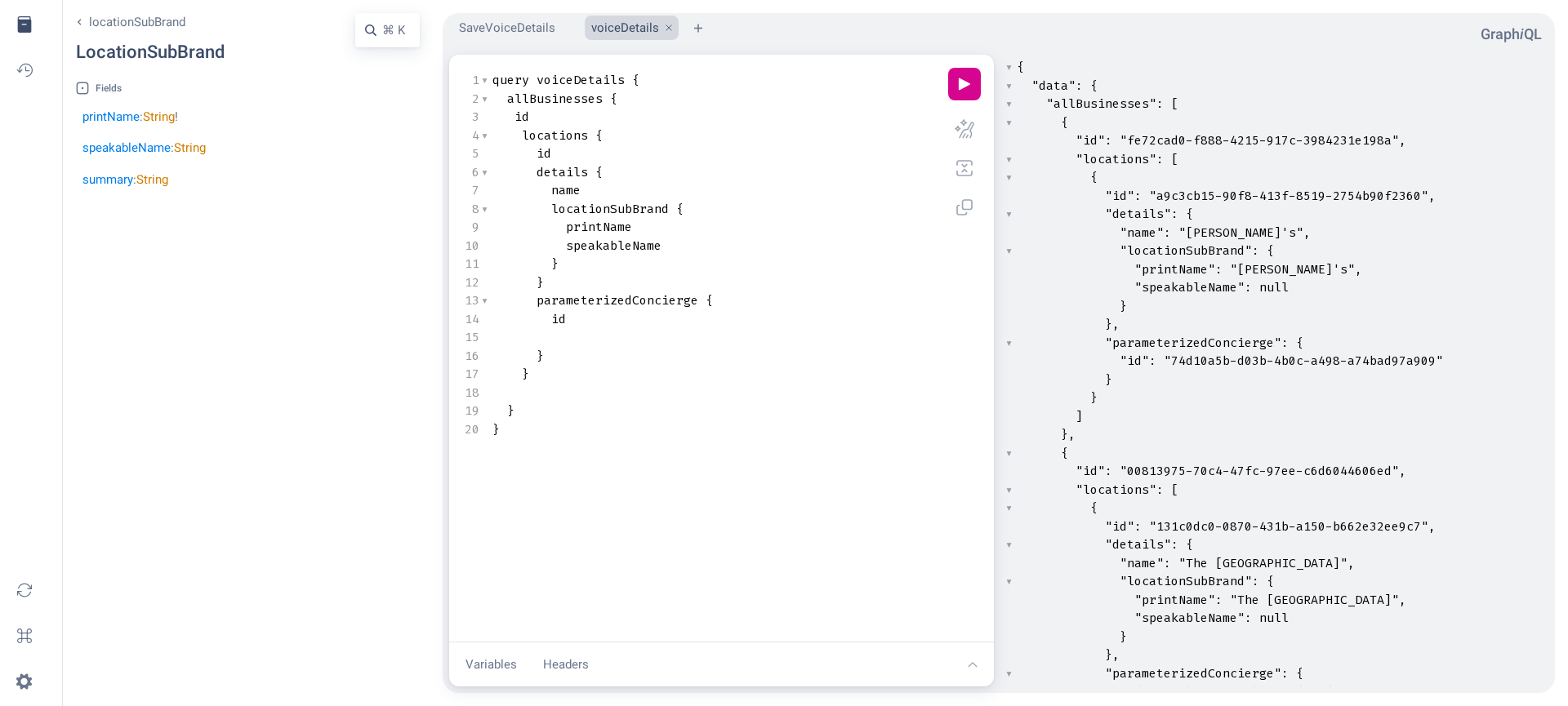
click at [1364, 437] on pre "}," at bounding box center [1281, 434] width 535 height 18
type input "studs"
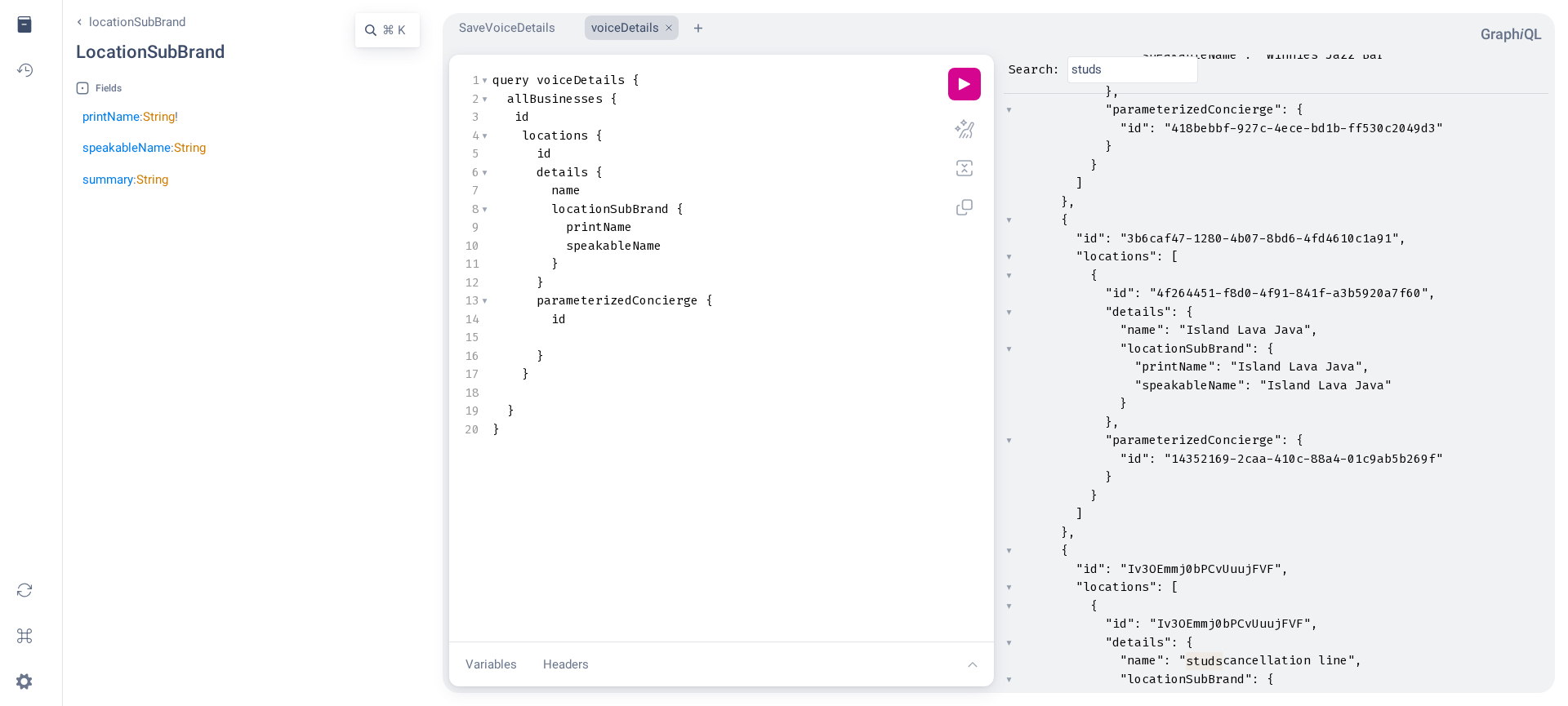
scroll to position [251440, 0]
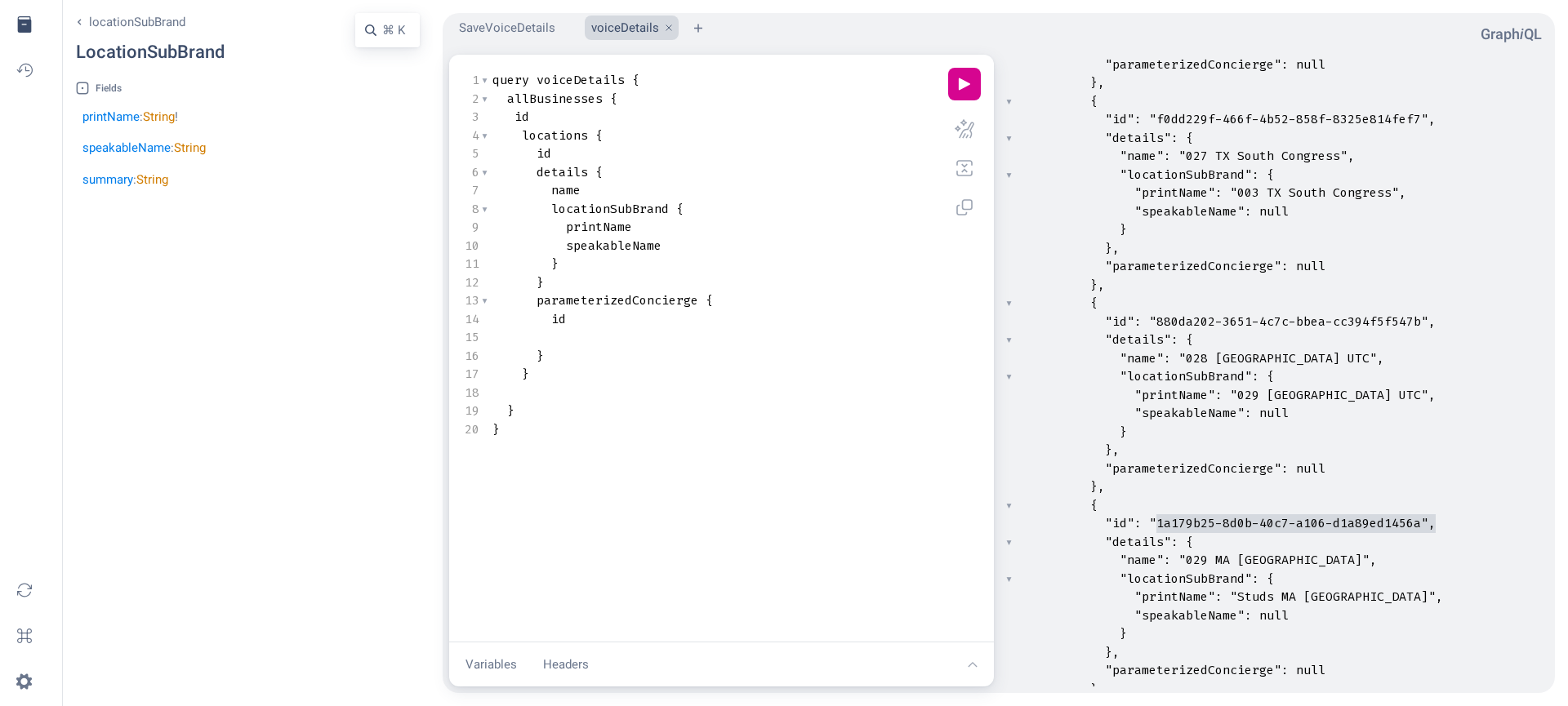
type textarea "1a179b25-8d0b-40c7-a106-d1a89ed1456a"
drag, startPoint x: 1157, startPoint y: 521, endPoint x: 1419, endPoint y: 516, distance: 262.0
